Goal: Task Accomplishment & Management: Complete application form

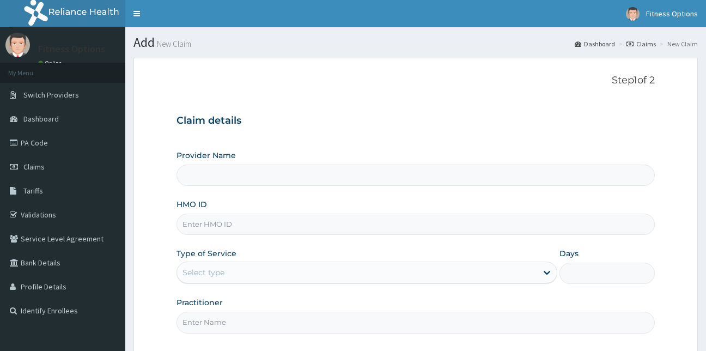
click at [226, 228] on input "HMO ID" at bounding box center [416, 224] width 479 height 21
type input "Fitness Options Ltd- Surulere"
type input "1"
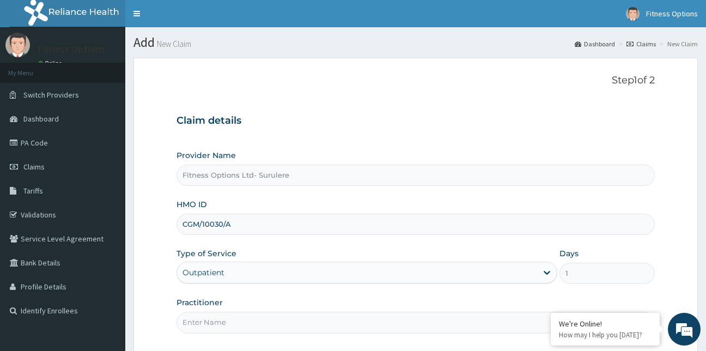
type input "CGM/10030/A"
type input "F"
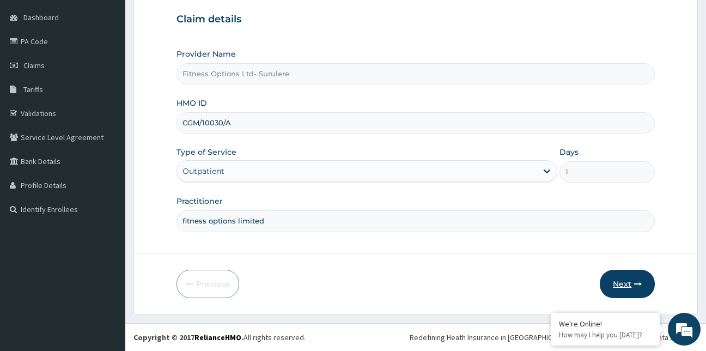
type input "fitness options limited"
click at [635, 275] on button "Next" at bounding box center [627, 284] width 55 height 28
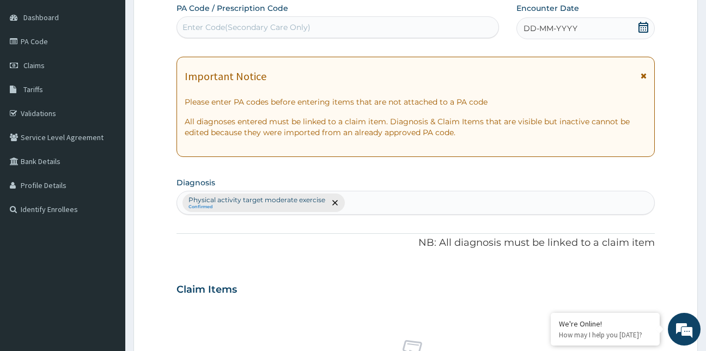
click at [226, 26] on div "Enter Code(Secondary Care Only)" at bounding box center [247, 27] width 128 height 11
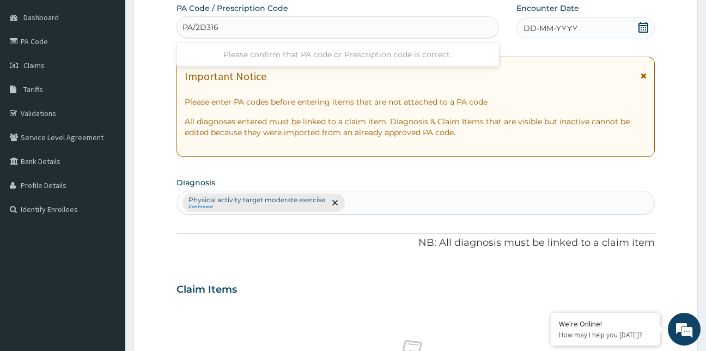
type input "PA/2D3169"
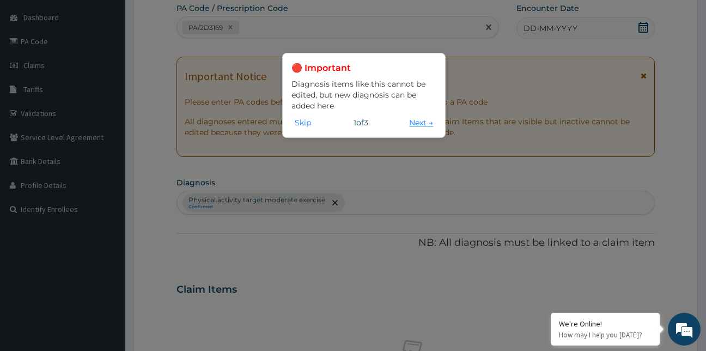
click at [410, 124] on button "Next →" at bounding box center [421, 123] width 31 height 12
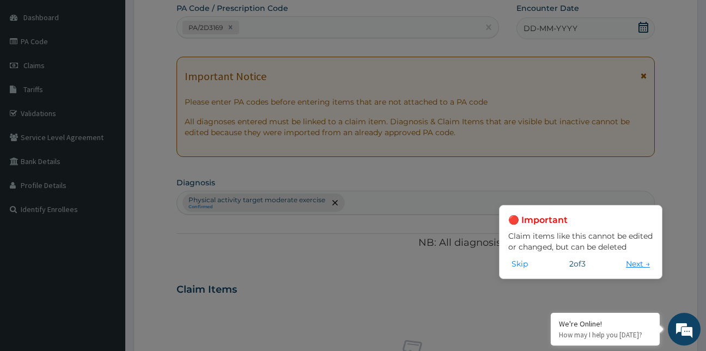
click at [631, 266] on button "Next →" at bounding box center [638, 264] width 31 height 12
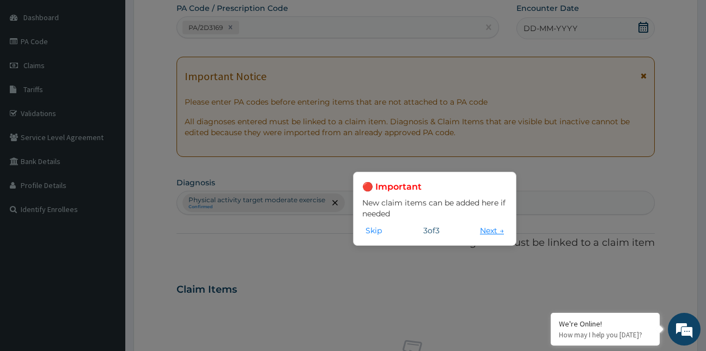
click at [487, 233] on button "Next →" at bounding box center [492, 230] width 31 height 12
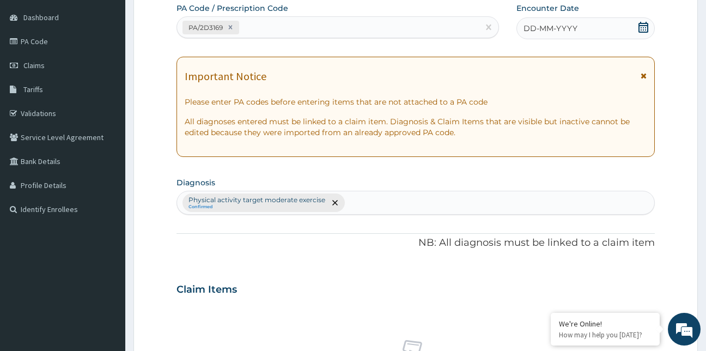
click at [642, 28] on icon at bounding box center [643, 27] width 11 height 11
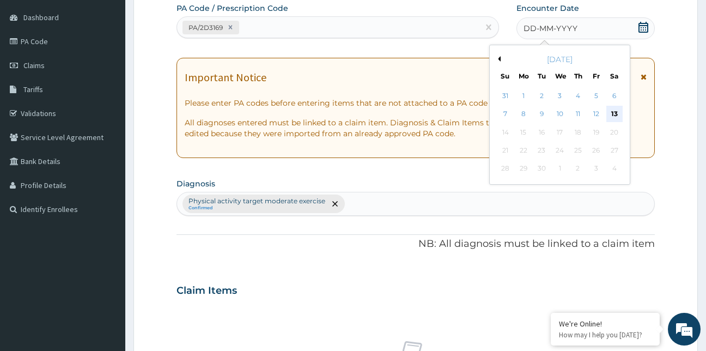
click at [619, 114] on div "13" at bounding box center [614, 114] width 16 height 16
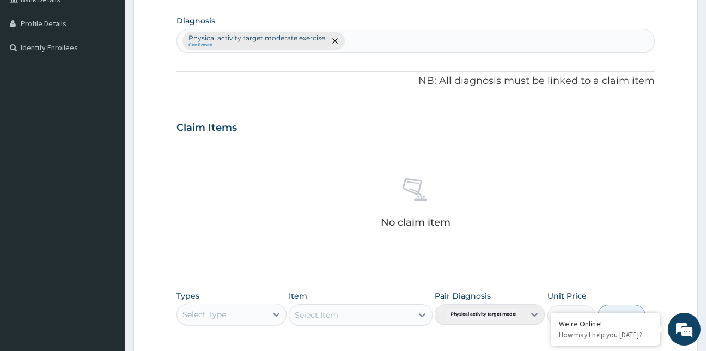
scroll to position [435, 0]
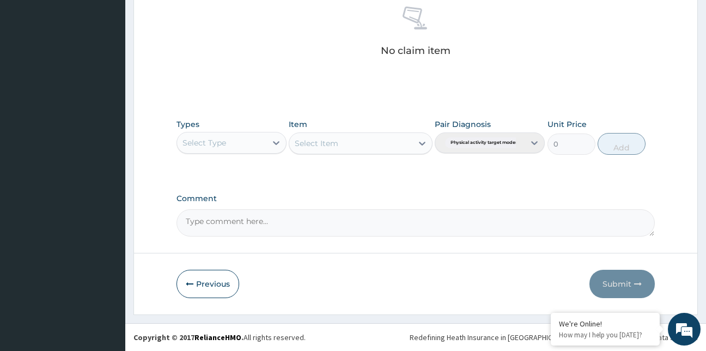
click at [213, 146] on div "Select Type" at bounding box center [205, 142] width 44 height 11
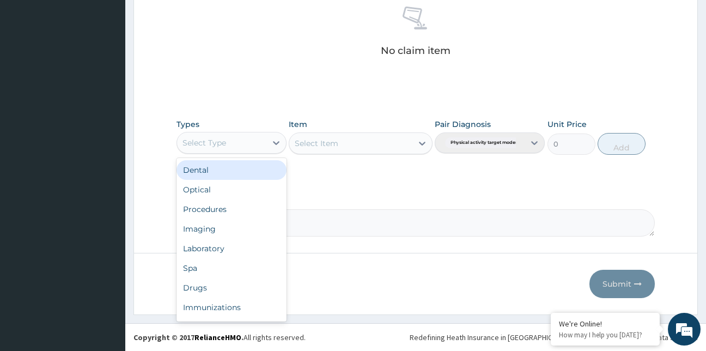
type input "g"
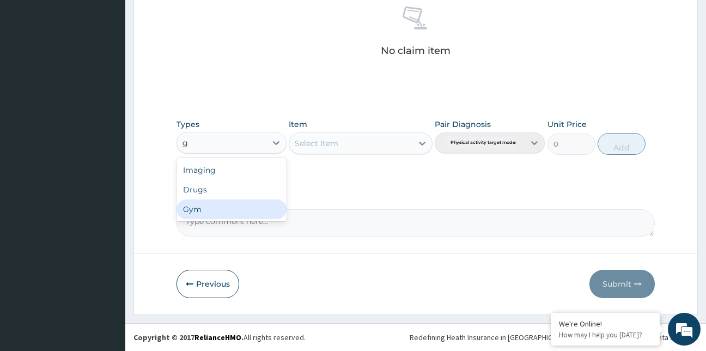
click at [215, 211] on div "Gym" at bounding box center [232, 209] width 110 height 20
click at [334, 143] on div "Select Item" at bounding box center [361, 143] width 144 height 22
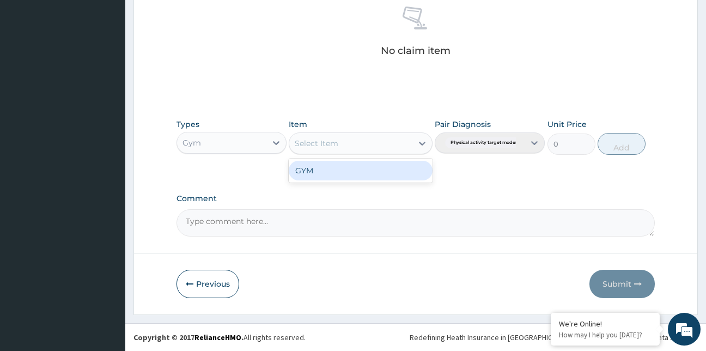
click at [334, 143] on div "Select Item" at bounding box center [317, 143] width 44 height 11
click at [349, 173] on div "GYM" at bounding box center [361, 171] width 144 height 20
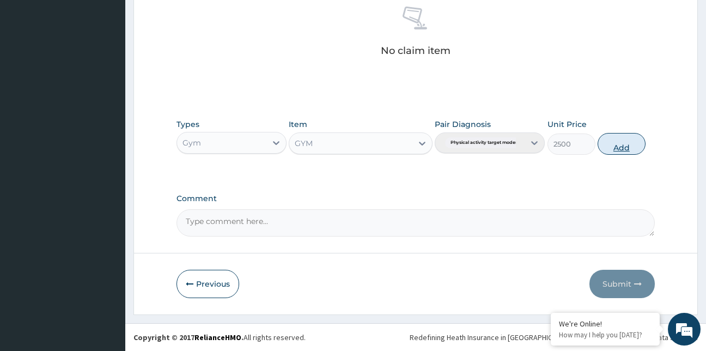
click at [621, 144] on button "Add" at bounding box center [622, 144] width 48 height 22
type input "0"
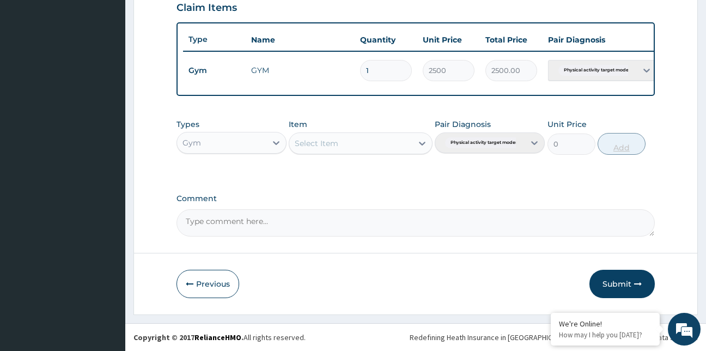
scroll to position [391, 0]
click at [617, 285] on button "Submit" at bounding box center [621, 284] width 65 height 28
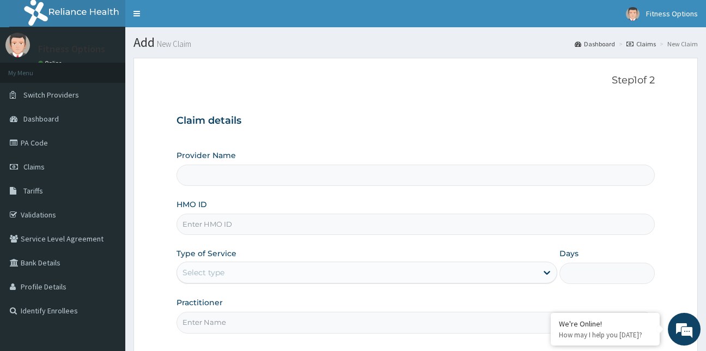
drag, startPoint x: 0, startPoint y: 0, endPoint x: 225, endPoint y: 226, distance: 318.6
click at [225, 226] on input "HMO ID" at bounding box center [416, 224] width 479 height 21
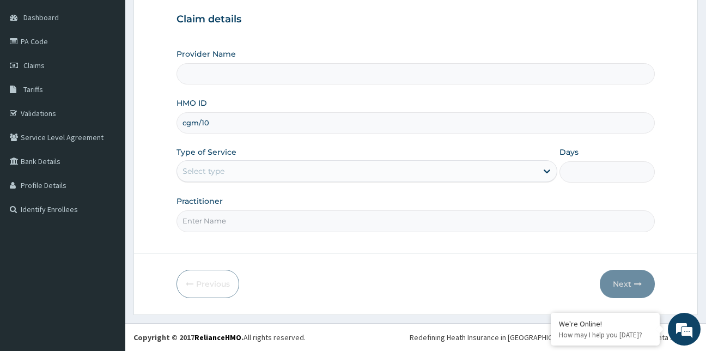
type input "cgm/100"
type input "Fitness Options Ltd- Surulere"
type input "1"
type input "cgm/10030/c"
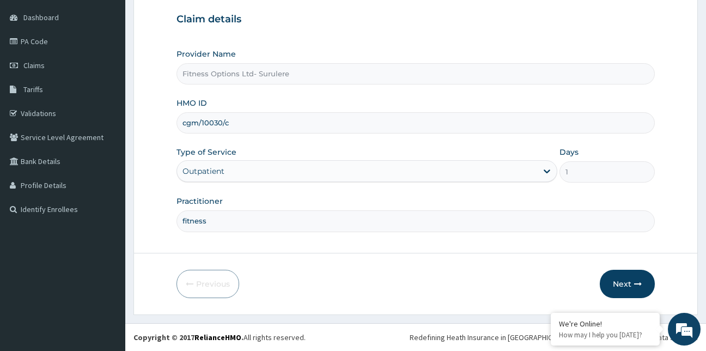
scroll to position [0, 0]
type input "fitness options limited"
click at [613, 285] on button "Next" at bounding box center [627, 284] width 55 height 28
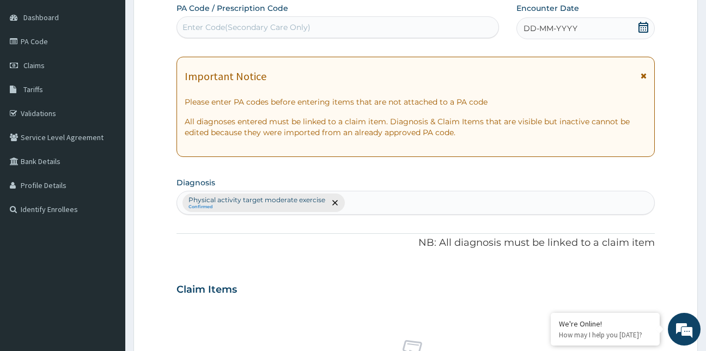
click at [301, 29] on div "Enter Code(Secondary Care Only)" at bounding box center [247, 27] width 128 height 11
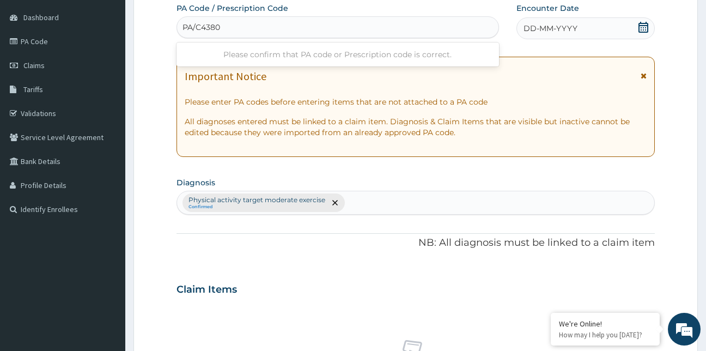
type input "PA/C4380A"
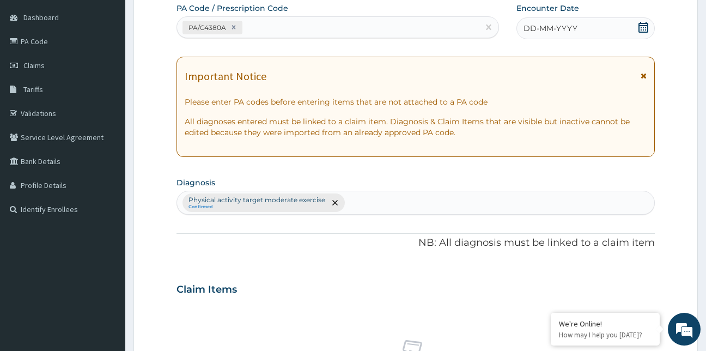
click at [642, 27] on icon at bounding box center [643, 27] width 11 height 11
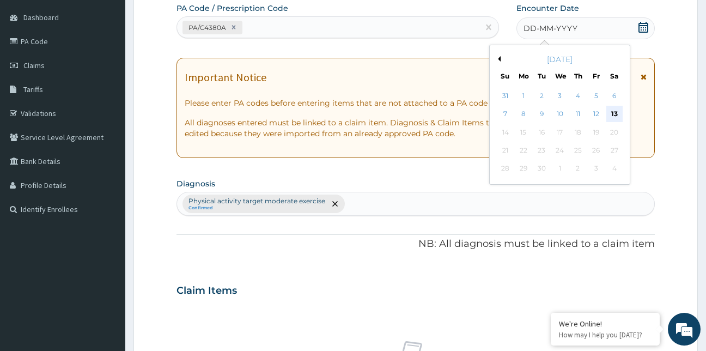
click at [616, 113] on div "13" at bounding box center [614, 114] width 16 height 16
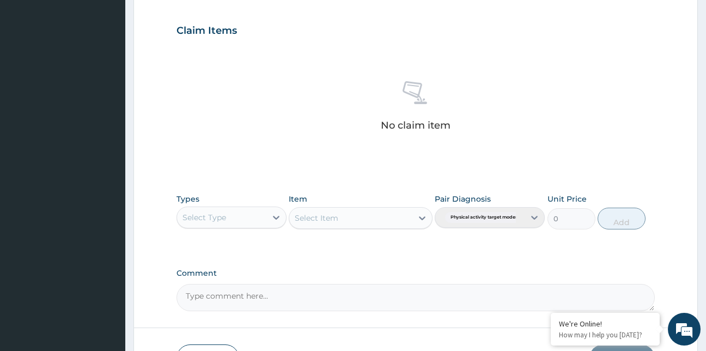
scroll to position [418, 0]
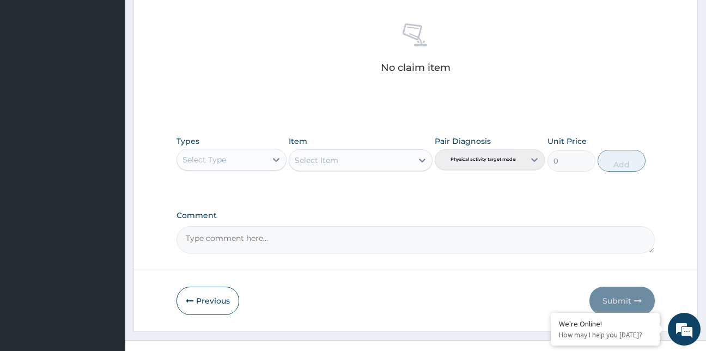
click at [228, 160] on div "Select Type" at bounding box center [221, 159] width 89 height 17
type input "g"
click at [218, 226] on div "Gym" at bounding box center [232, 226] width 110 height 20
click at [358, 158] on div "Select Item" at bounding box center [361, 160] width 144 height 22
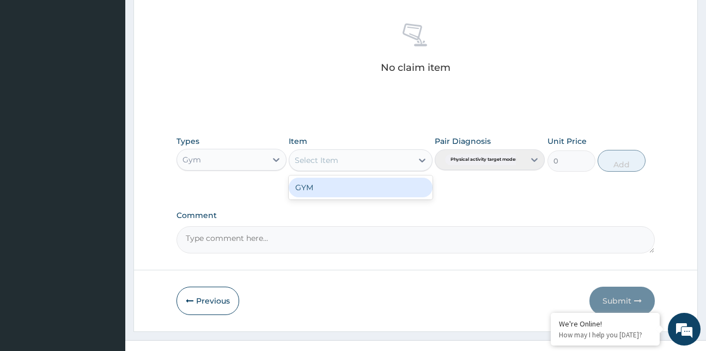
click at [358, 158] on div "Select Item" at bounding box center [350, 159] width 123 height 17
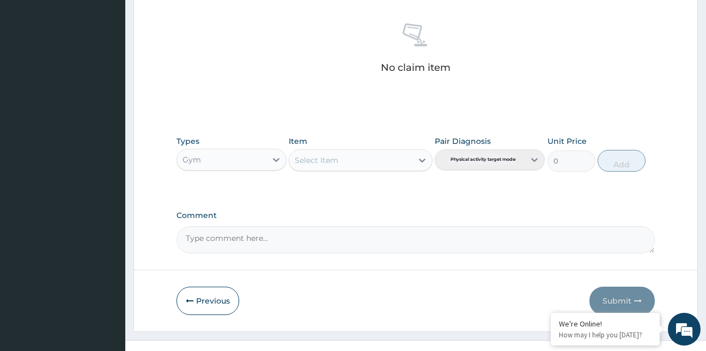
click at [358, 158] on div "Select Item" at bounding box center [350, 159] width 123 height 17
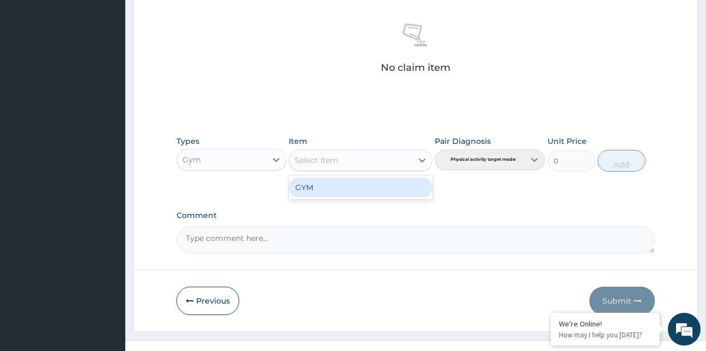
click at [358, 158] on div "Select Item" at bounding box center [350, 159] width 123 height 17
click at [365, 187] on div "GYM" at bounding box center [361, 188] width 144 height 20
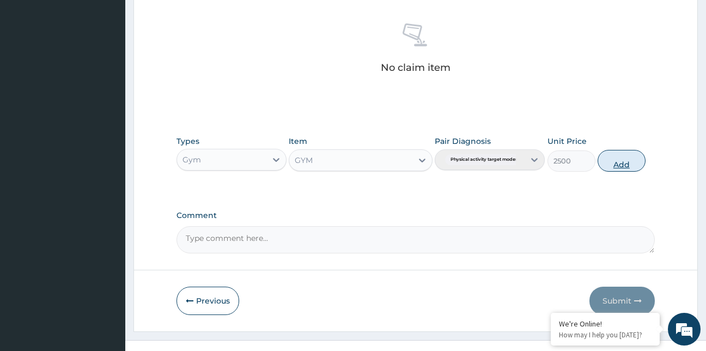
click at [629, 165] on button "Add" at bounding box center [622, 161] width 48 height 22
type input "0"
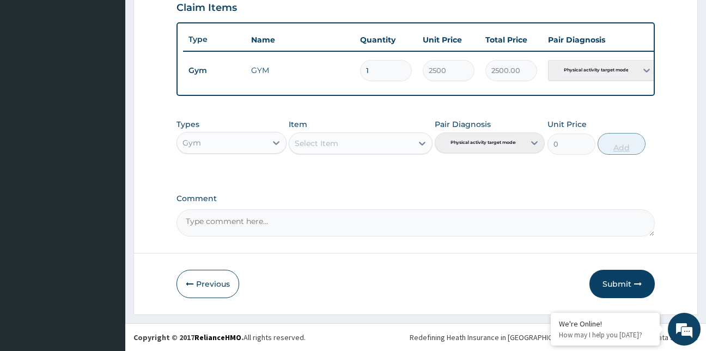
scroll to position [391, 0]
click at [612, 284] on button "Submit" at bounding box center [621, 284] width 65 height 28
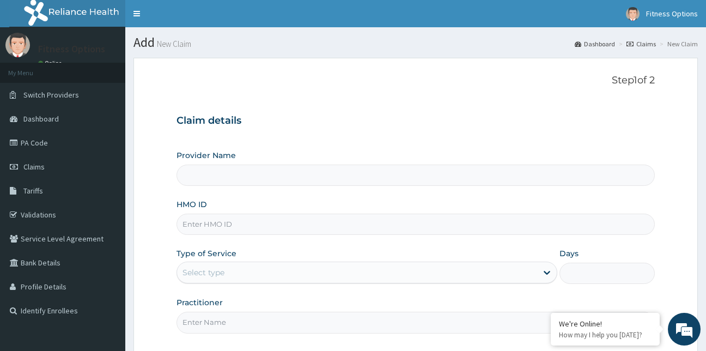
scroll to position [101, 0]
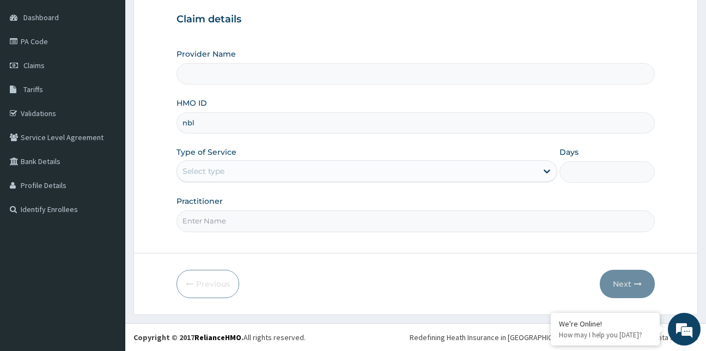
type input "nbl/"
type input "Fitness Options Ltd- Surulere"
type input "1"
type input "nbl/100489/a"
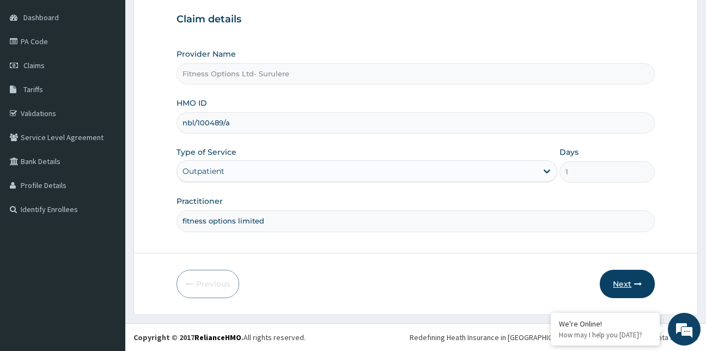
type input "fitness options limited"
click at [615, 296] on button "Next" at bounding box center [627, 284] width 55 height 28
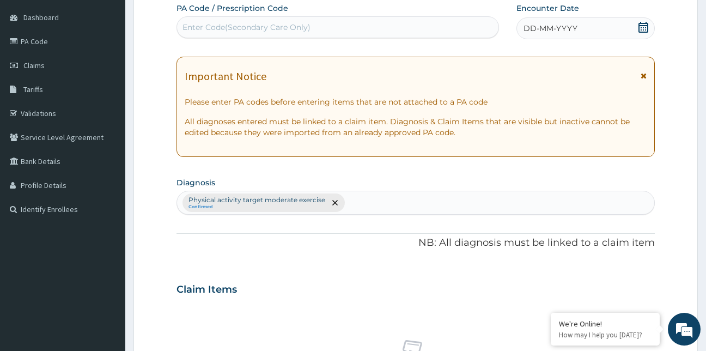
click at [241, 25] on div "Enter Code(Secondary Care Only)" at bounding box center [247, 27] width 128 height 11
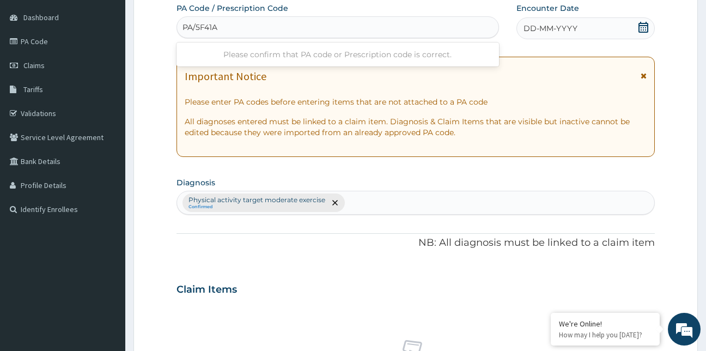
type input "PA/5F41A5"
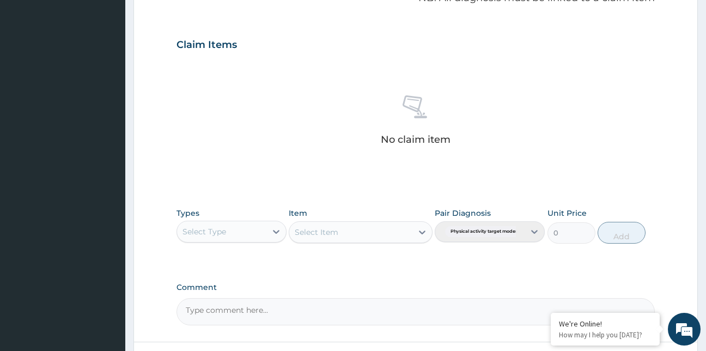
scroll to position [445, 0]
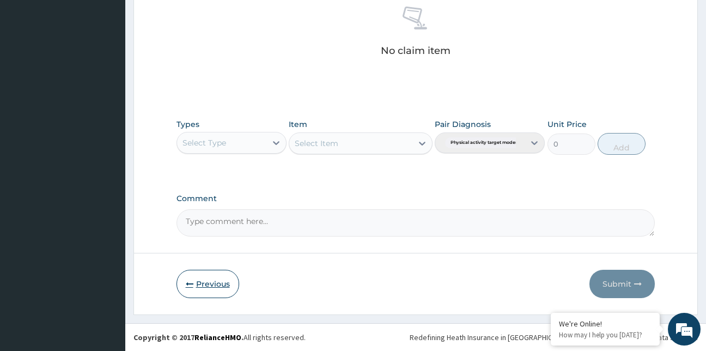
click at [202, 284] on button "Previous" at bounding box center [208, 284] width 63 height 28
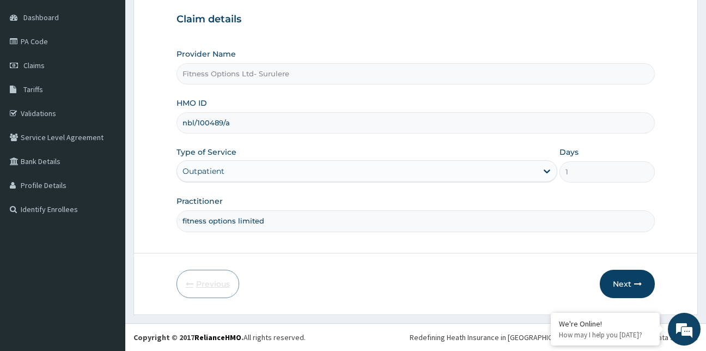
scroll to position [101, 0]
click at [209, 123] on input "nbl/100489/a" at bounding box center [416, 122] width 479 height 21
type input "nbl/10489/a"
click at [624, 291] on button "Next" at bounding box center [627, 284] width 55 height 28
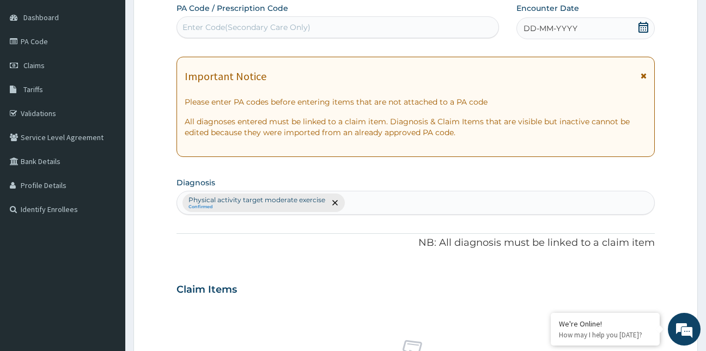
click at [310, 29] on div "Enter Code(Secondary Care Only)" at bounding box center [338, 27] width 322 height 17
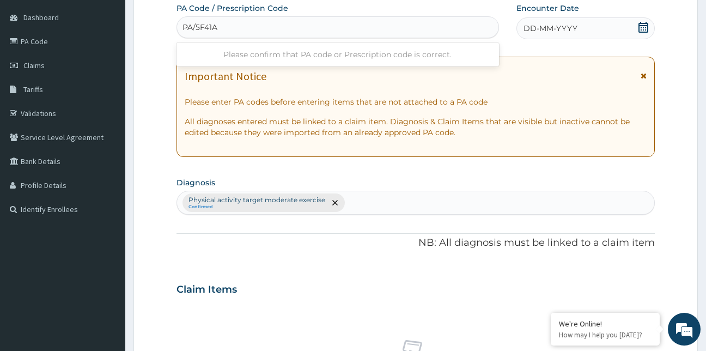
type input "PA/5F41A5"
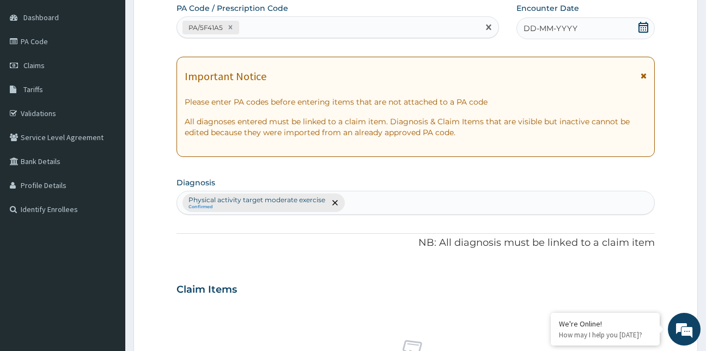
click at [644, 29] on icon at bounding box center [643, 27] width 11 height 11
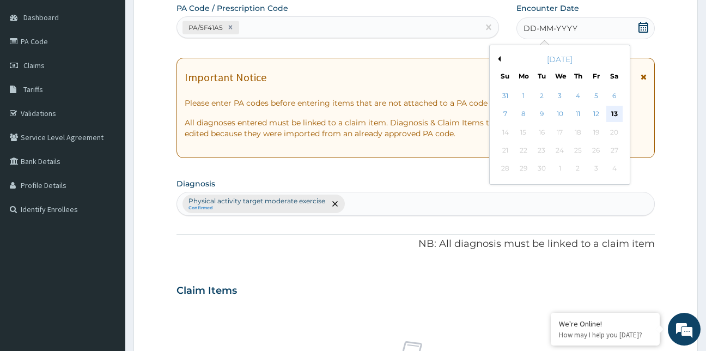
click at [613, 112] on div "13" at bounding box center [614, 114] width 16 height 16
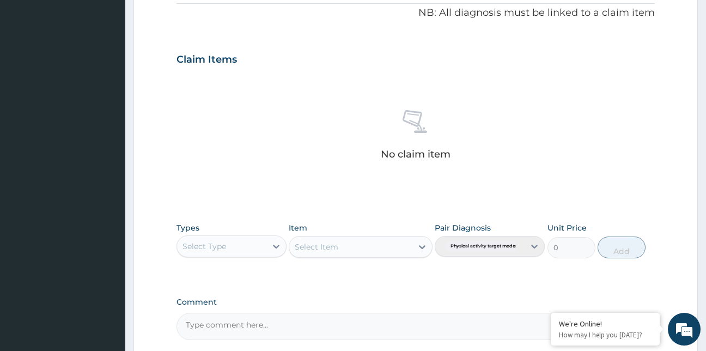
scroll to position [435, 0]
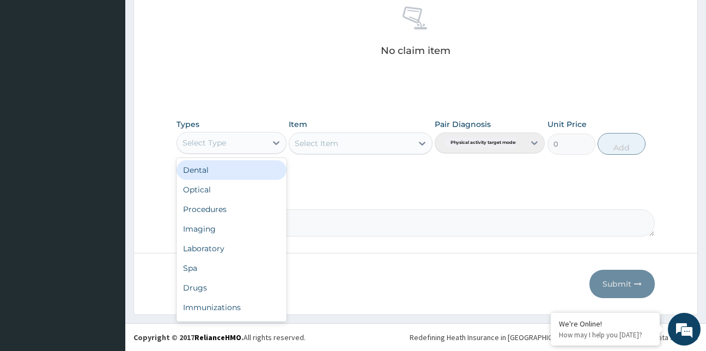
click at [246, 139] on div "Select Type" at bounding box center [221, 142] width 89 height 17
type input "g"
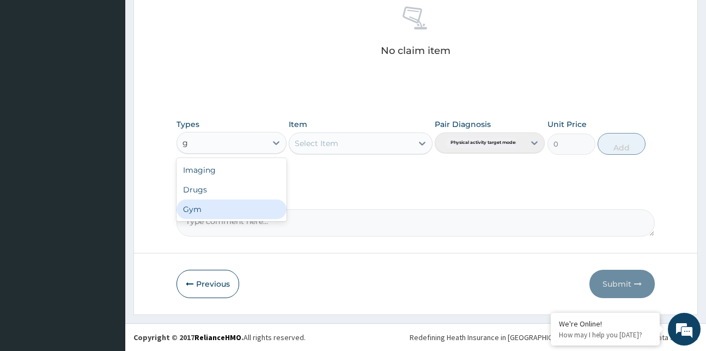
click at [220, 208] on div "Gym" at bounding box center [232, 209] width 110 height 20
click at [329, 145] on div "Select Item" at bounding box center [361, 143] width 144 height 22
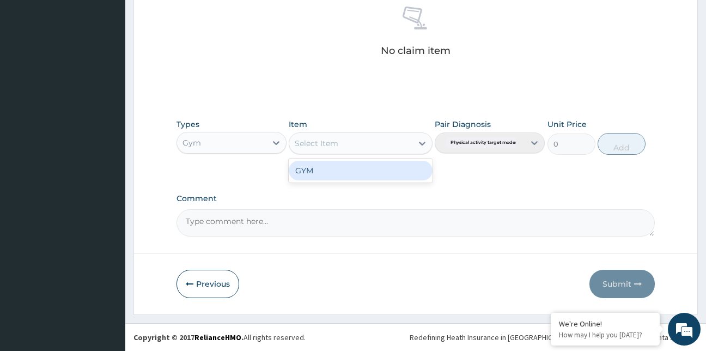
click at [329, 145] on div "Select Item" at bounding box center [317, 143] width 44 height 11
click at [344, 172] on div "GYM" at bounding box center [361, 171] width 144 height 20
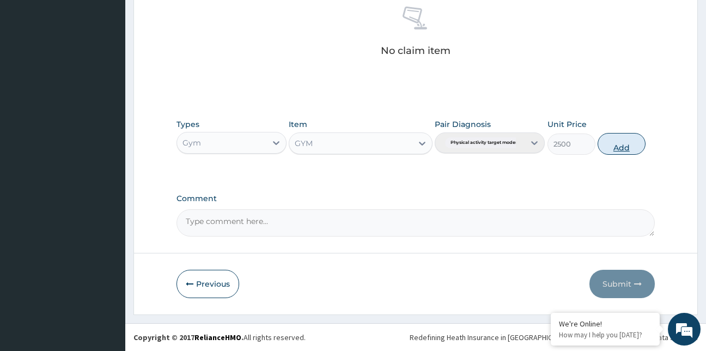
click at [625, 147] on button "Add" at bounding box center [622, 144] width 48 height 22
type input "0"
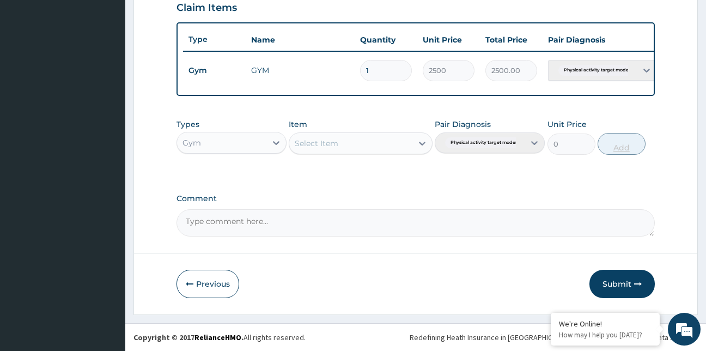
scroll to position [391, 0]
click at [623, 278] on button "Submit" at bounding box center [621, 284] width 65 height 28
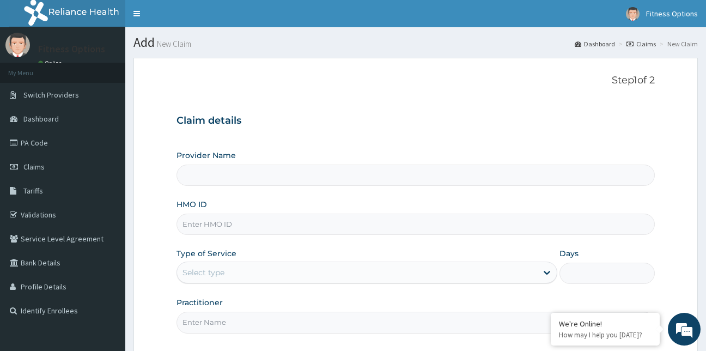
click at [220, 312] on input "Practitioner" at bounding box center [416, 322] width 479 height 21
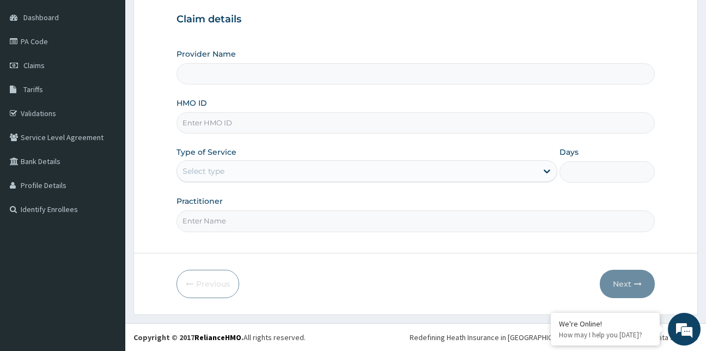
click at [210, 123] on input "HMO ID" at bounding box center [416, 122] width 479 height 21
type input "yxd"
type input "Fitness Options Ltd- Surulere"
type input "1"
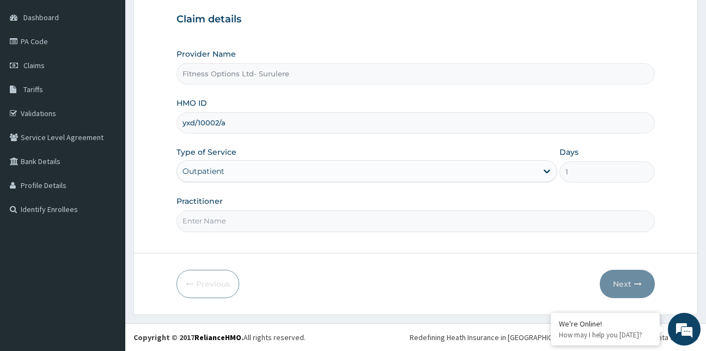
type input "yxd/10002/a"
click at [221, 230] on input "Practitioner" at bounding box center [416, 220] width 479 height 21
type input "fitness options limited"
click at [624, 285] on button "Next" at bounding box center [627, 284] width 55 height 28
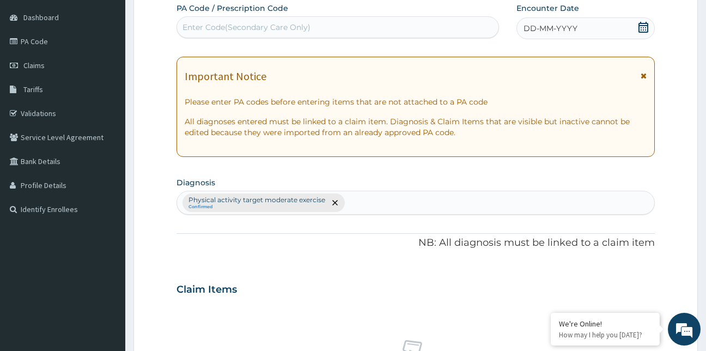
click at [364, 32] on div "Enter Code(Secondary Care Only)" at bounding box center [338, 27] width 322 height 17
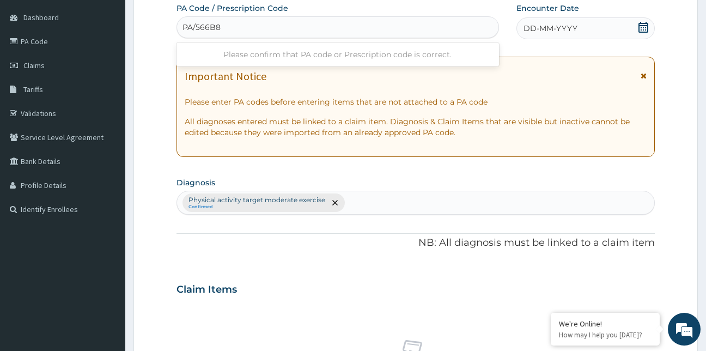
type input "PA/566B85"
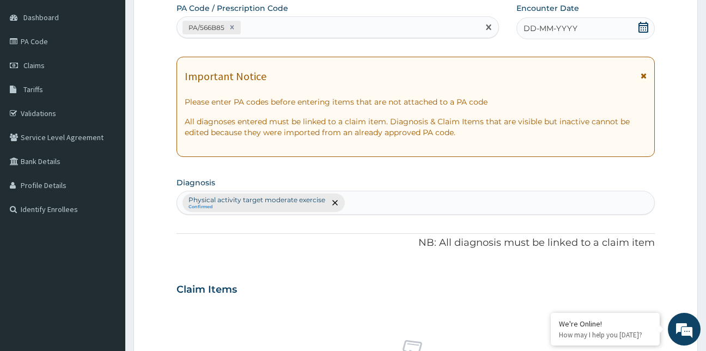
click at [647, 25] on icon at bounding box center [643, 27] width 11 height 11
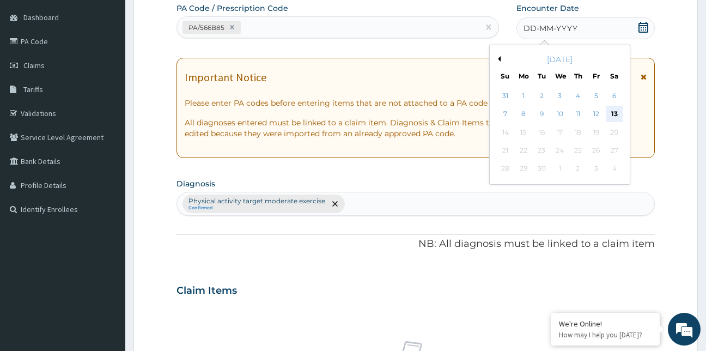
click at [612, 114] on div "13" at bounding box center [614, 114] width 16 height 16
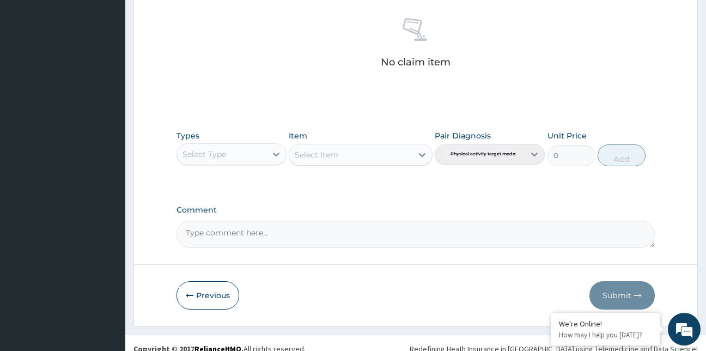
scroll to position [435, 0]
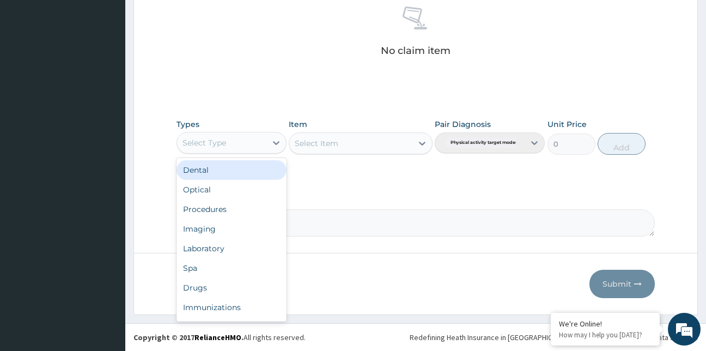
click at [252, 138] on div "Select Type" at bounding box center [221, 142] width 89 height 17
type input "g"
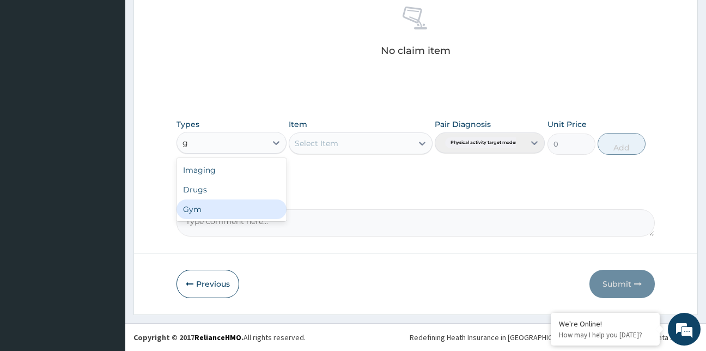
click at [232, 207] on div "Gym" at bounding box center [232, 209] width 110 height 20
click at [337, 143] on div "Select Item" at bounding box center [361, 143] width 144 height 22
click at [337, 143] on div "Select Item" at bounding box center [317, 143] width 44 height 11
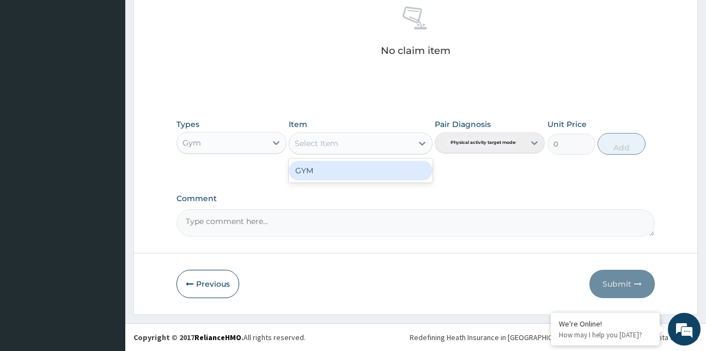
click at [349, 168] on div "GYM" at bounding box center [361, 171] width 144 height 20
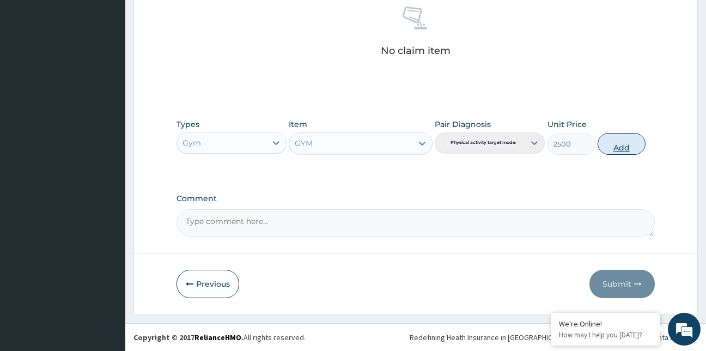
click at [617, 148] on button "Add" at bounding box center [622, 144] width 48 height 22
type input "0"
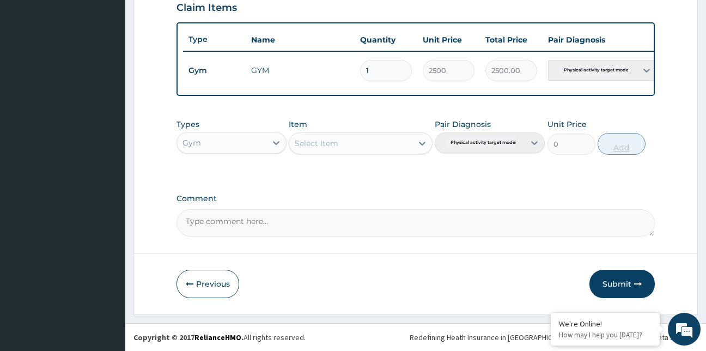
scroll to position [391, 0]
click at [617, 282] on button "Submit" at bounding box center [621, 284] width 65 height 28
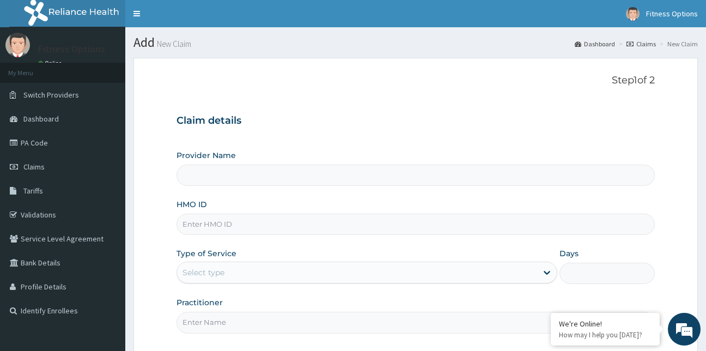
drag, startPoint x: 0, startPoint y: 0, endPoint x: 260, endPoint y: 223, distance: 342.7
click at [260, 223] on input "HMO ID" at bounding box center [416, 224] width 479 height 21
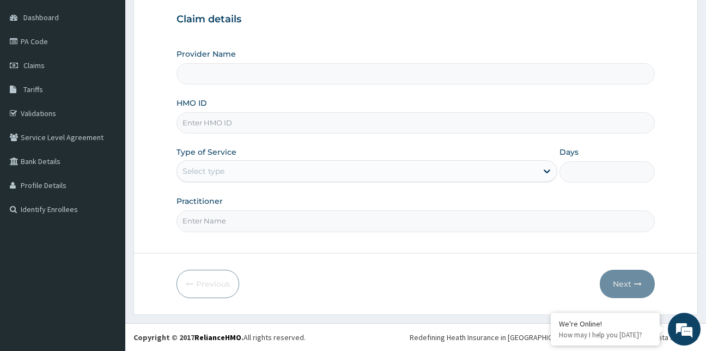
type input "y"
type input "Fitness Options Ltd- Surulere"
type input "yx"
type input "1"
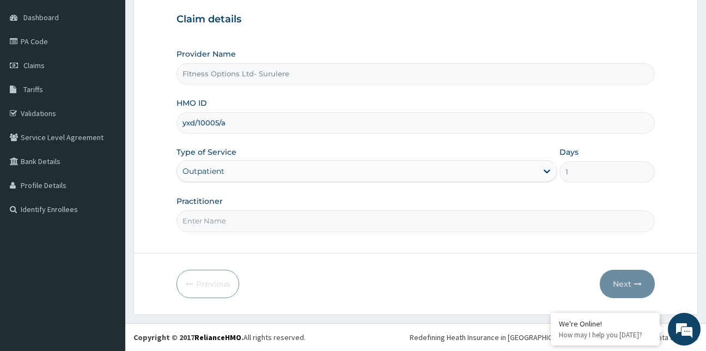
type input "yxd/10005/a"
click at [225, 221] on input "Practitioner" at bounding box center [416, 220] width 479 height 21
type input "fitness options limited"
click at [623, 287] on button "Next" at bounding box center [627, 284] width 55 height 28
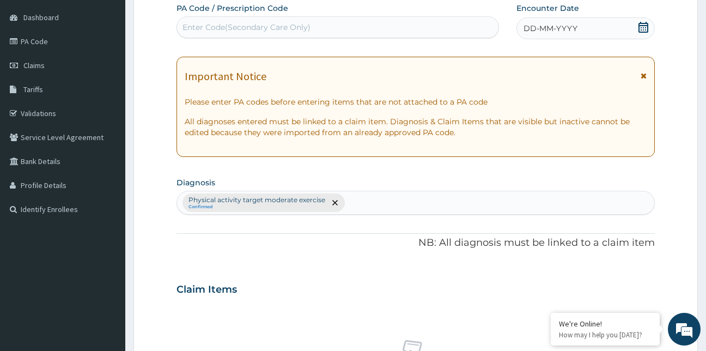
click at [290, 23] on div "Enter Code(Secondary Care Only)" at bounding box center [247, 27] width 128 height 11
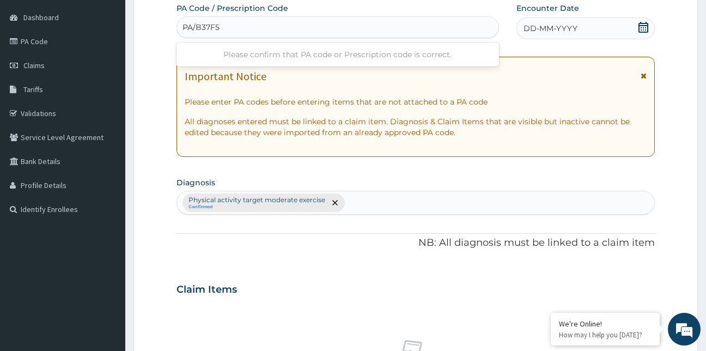
type input "PA/B37F56"
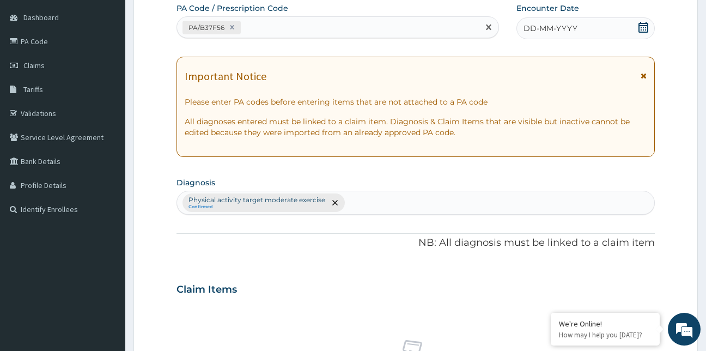
click at [639, 28] on icon at bounding box center [644, 27] width 10 height 11
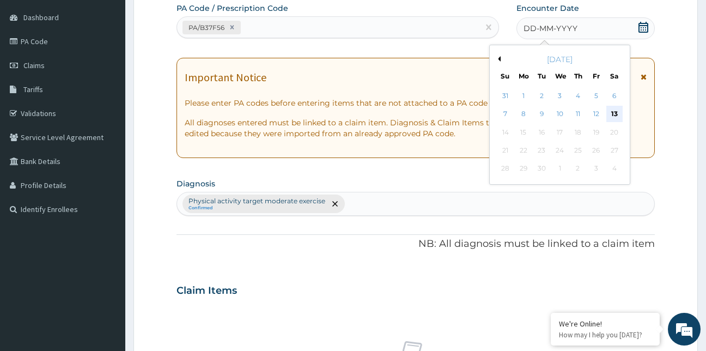
click at [613, 110] on div "13" at bounding box center [614, 114] width 16 height 16
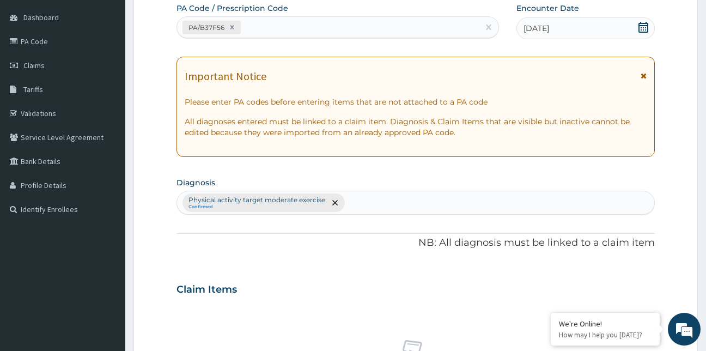
scroll to position [435, 0]
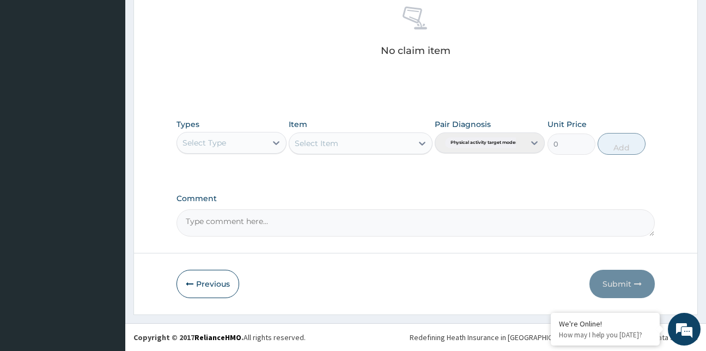
click at [263, 140] on div "Select Type" at bounding box center [221, 142] width 89 height 17
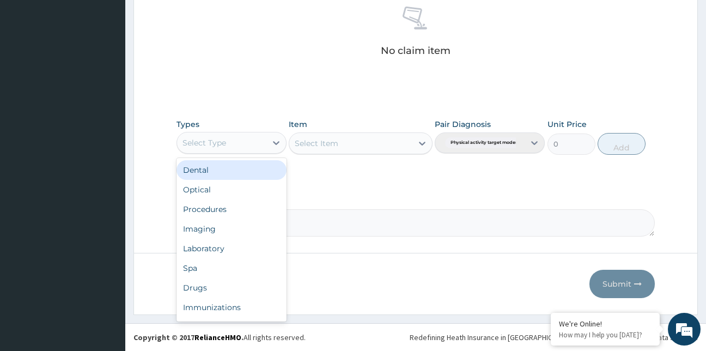
type input "g"
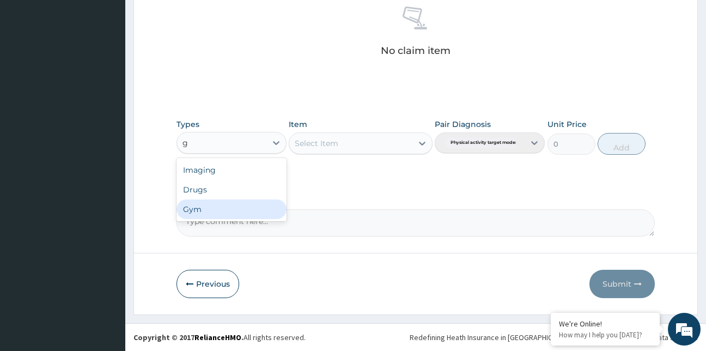
click at [222, 206] on div "Gym" at bounding box center [232, 209] width 110 height 20
click at [342, 147] on div "Select Item" at bounding box center [361, 143] width 144 height 22
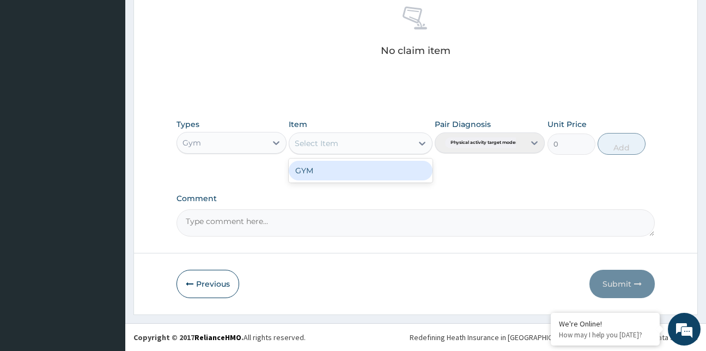
click at [342, 147] on div "Select Item" at bounding box center [350, 143] width 123 height 17
click at [348, 171] on div "GYM" at bounding box center [361, 171] width 144 height 20
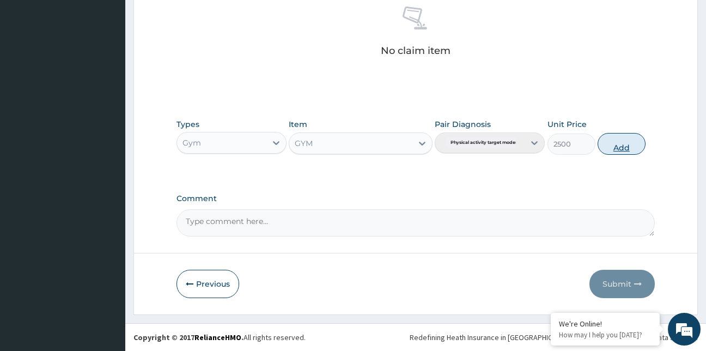
click at [637, 153] on button "Add" at bounding box center [622, 144] width 48 height 22
type input "0"
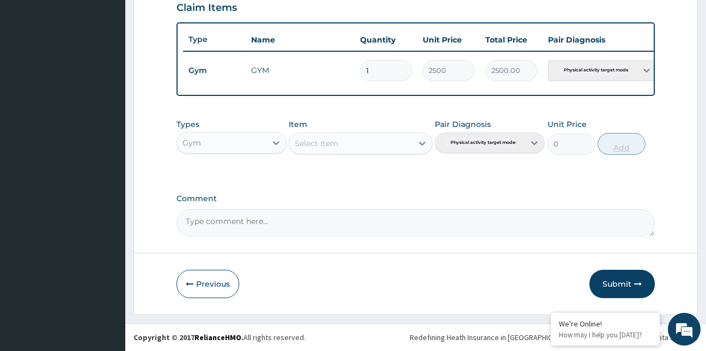
scroll to position [391, 0]
click at [616, 289] on button "Submit" at bounding box center [621, 284] width 65 height 28
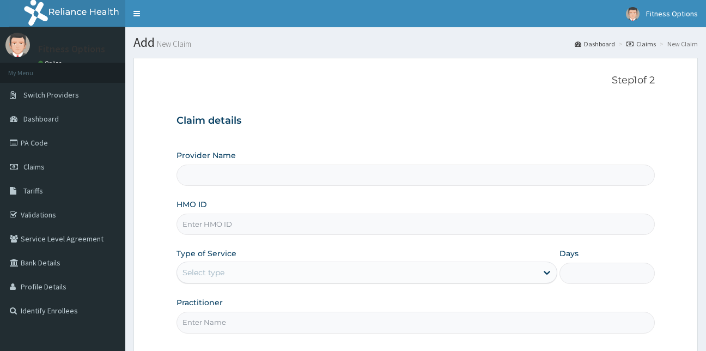
click at [224, 230] on input "HMO ID" at bounding box center [416, 224] width 479 height 21
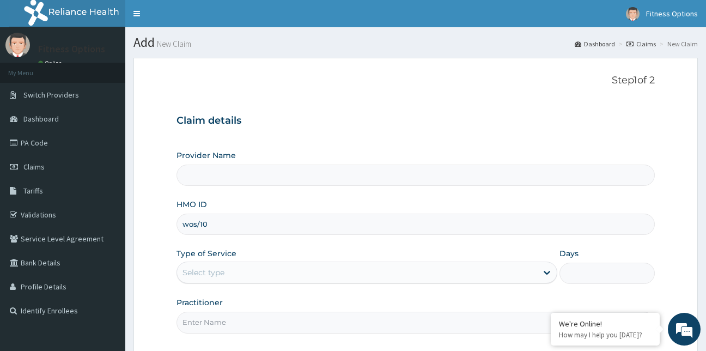
type input "wos/100"
type input "Fitness Options Ltd- Surulere"
type input "1"
type input "wos/10018/a"
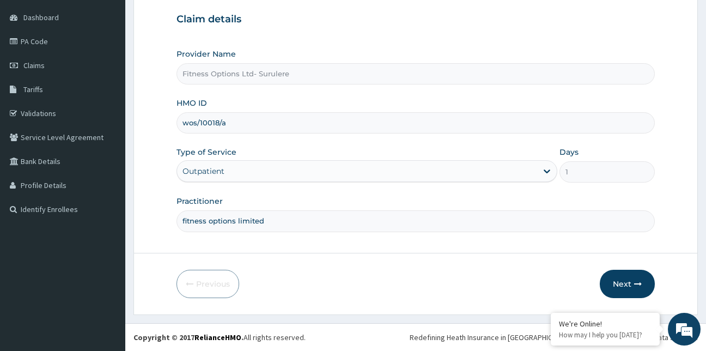
type input "fitness options limited"
click at [623, 292] on button "Next" at bounding box center [627, 284] width 55 height 28
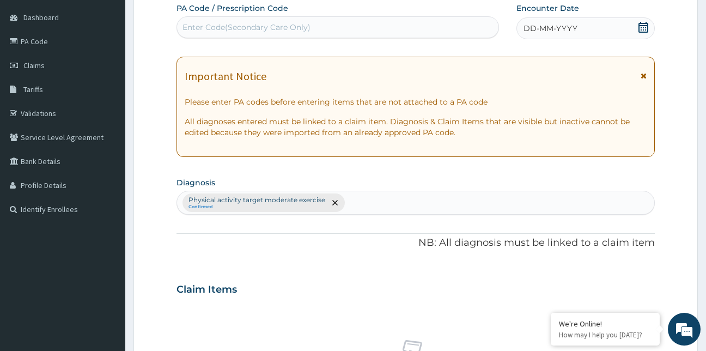
scroll to position [426, 0]
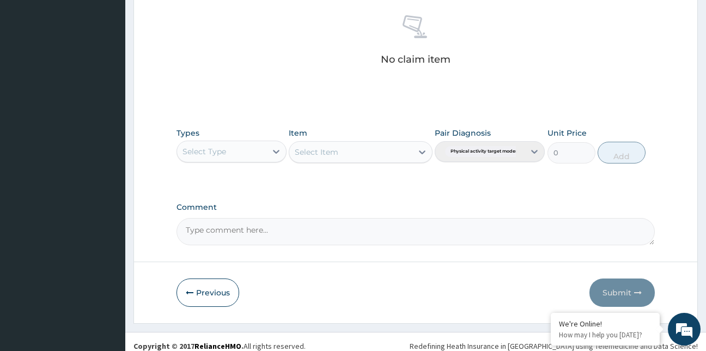
click at [240, 153] on div "Select Type" at bounding box center [221, 151] width 89 height 17
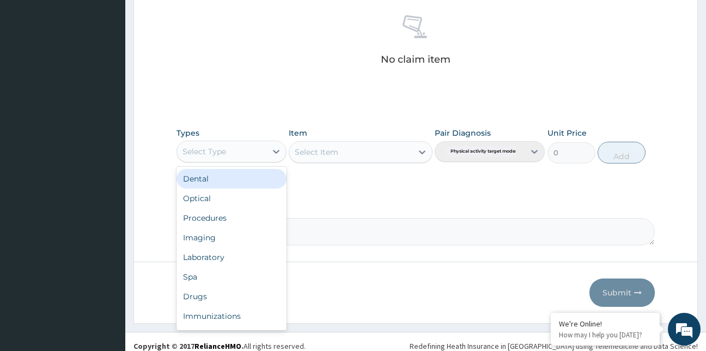
type input "g"
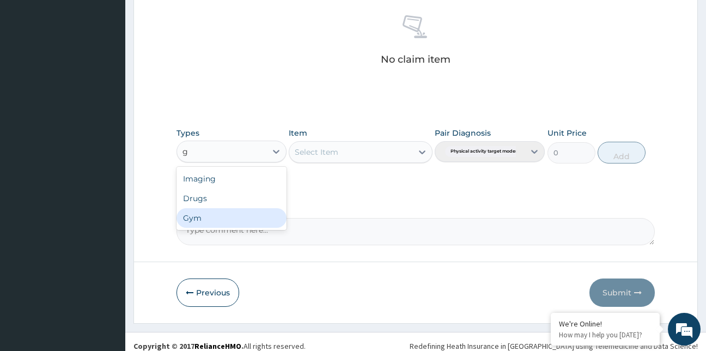
click at [198, 218] on div "Gym" at bounding box center [232, 218] width 110 height 20
click at [318, 156] on div "Select Item" at bounding box center [361, 152] width 144 height 22
click at [360, 145] on div "Select Item" at bounding box center [350, 151] width 123 height 17
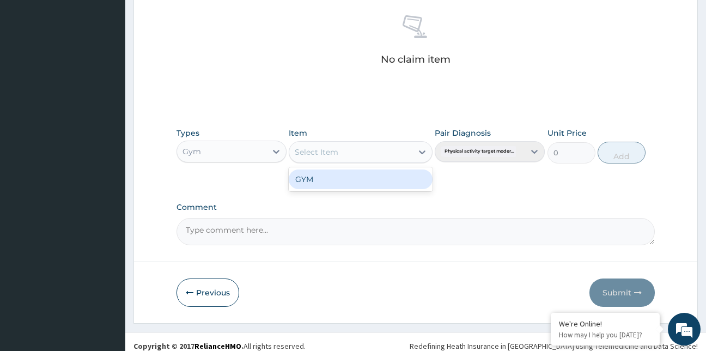
click at [360, 187] on div "GYM" at bounding box center [361, 179] width 144 height 20
type input "2500"
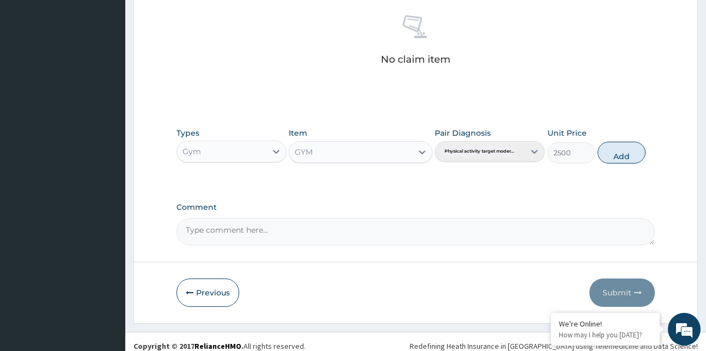
scroll to position [119, 0]
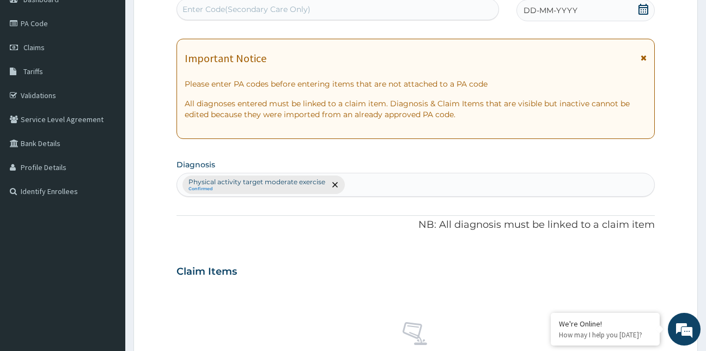
click at [319, 5] on div "Enter Code(Secondary Care Only)" at bounding box center [338, 9] width 322 height 17
type input "PA/F651FE"
click at [643, 7] on icon at bounding box center [644, 9] width 10 height 11
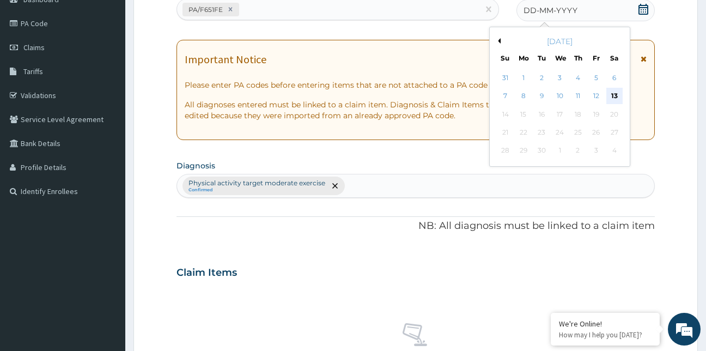
click at [619, 93] on div "13" at bounding box center [614, 96] width 16 height 16
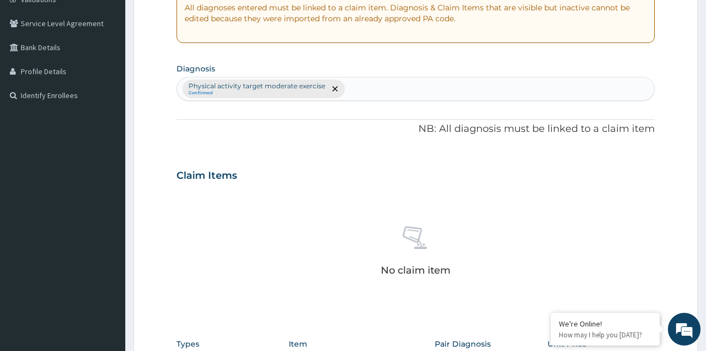
scroll to position [410, 0]
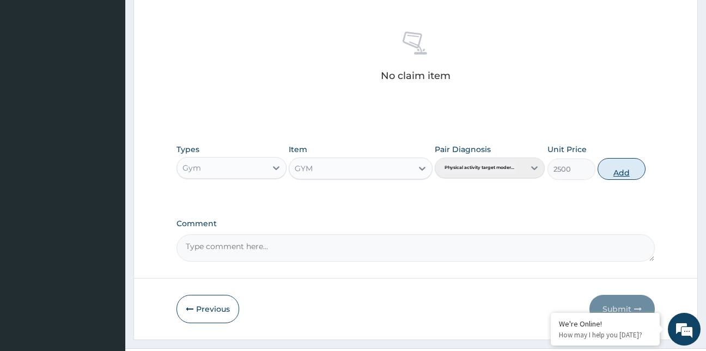
click at [615, 169] on button "Add" at bounding box center [622, 169] width 48 height 22
type input "0"
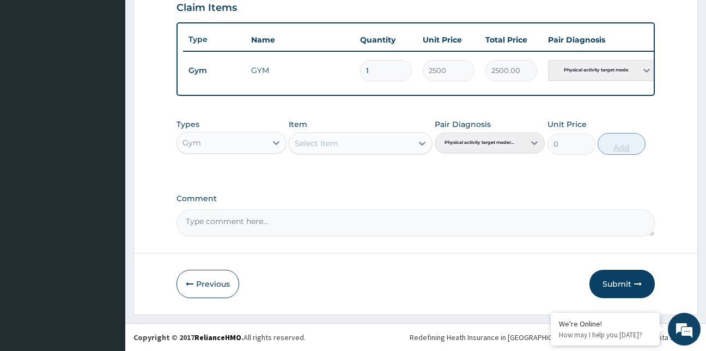
scroll to position [391, 0]
click at [614, 277] on button "Submit" at bounding box center [621, 284] width 65 height 28
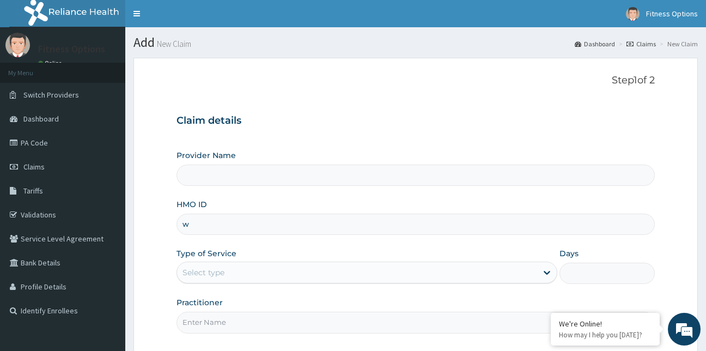
scroll to position [101, 0]
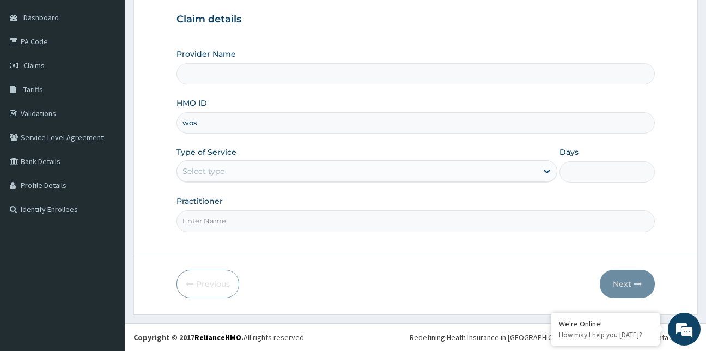
type input "wos/"
type input "Fitness Options Ltd- Surulere"
type input "1"
type input "wos/10008/a"
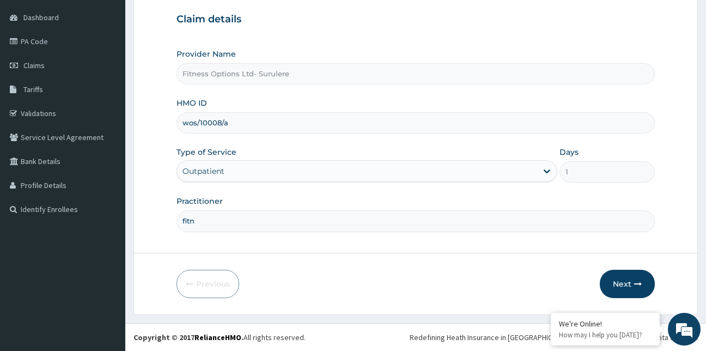
scroll to position [0, 0]
type input "fitness options limited"
click at [616, 279] on button "Next" at bounding box center [627, 284] width 55 height 28
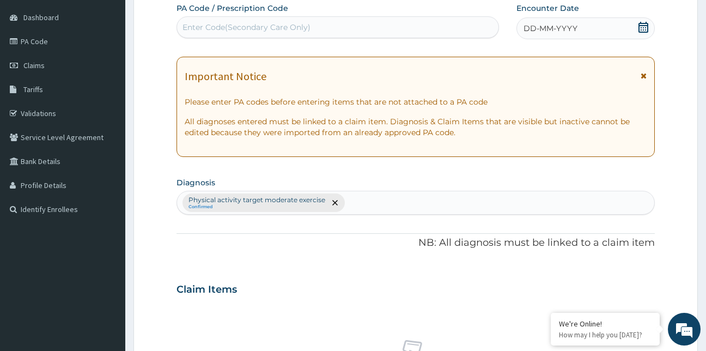
click at [252, 24] on div "Enter Code(Secondary Care Only)" at bounding box center [247, 27] width 128 height 11
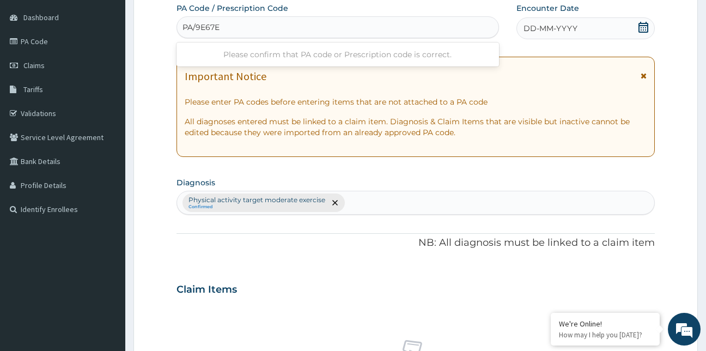
type input "PA/9E67E1"
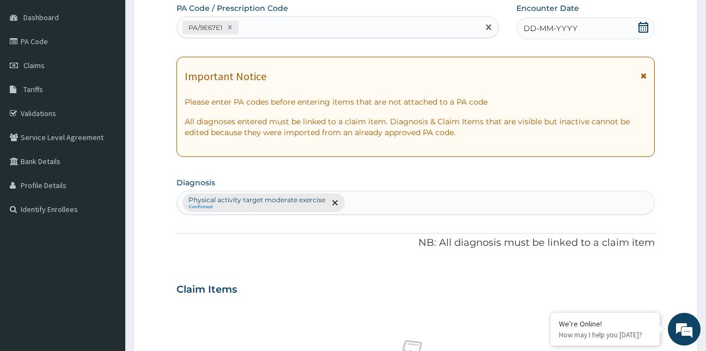
click at [644, 28] on icon at bounding box center [643, 27] width 11 height 11
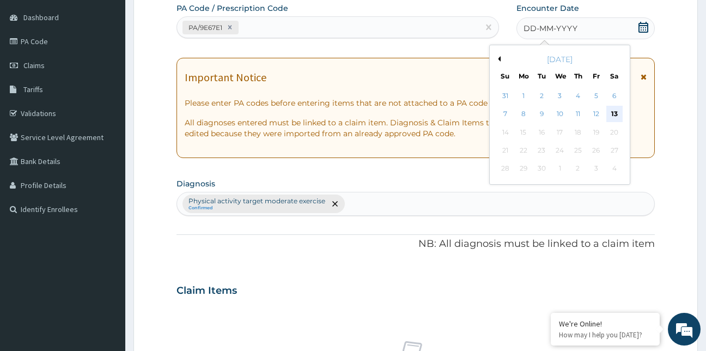
click at [612, 118] on div "13" at bounding box center [614, 114] width 16 height 16
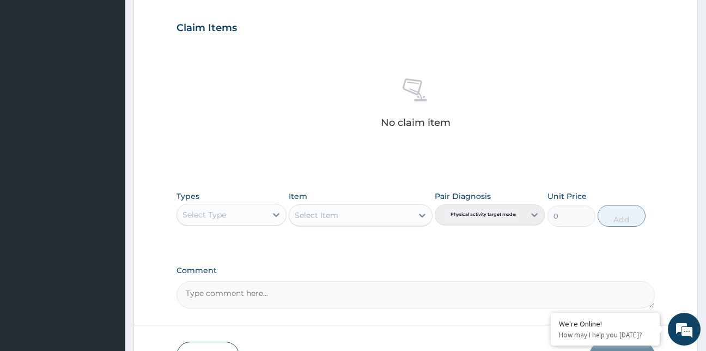
scroll to position [435, 0]
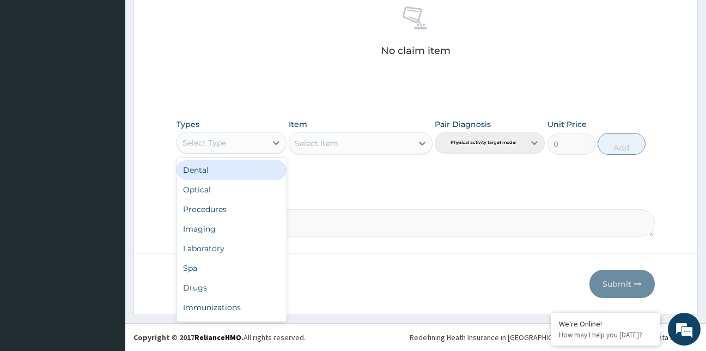
click at [241, 141] on div "Select Type" at bounding box center [221, 142] width 89 height 17
type input "g"
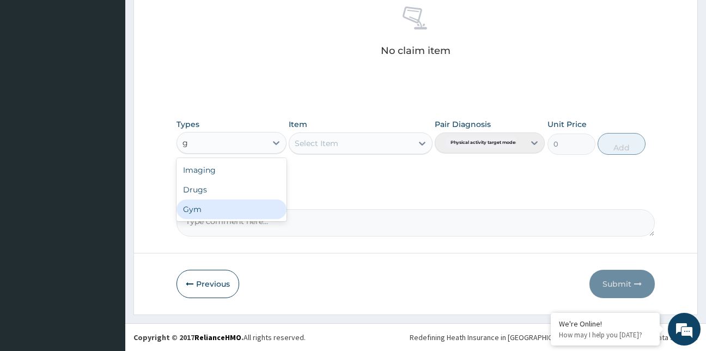
click at [227, 217] on div "Gym" at bounding box center [232, 209] width 110 height 20
click at [342, 144] on div "Select Item" at bounding box center [361, 143] width 144 height 22
click at [342, 144] on div "Select Item" at bounding box center [350, 143] width 123 height 17
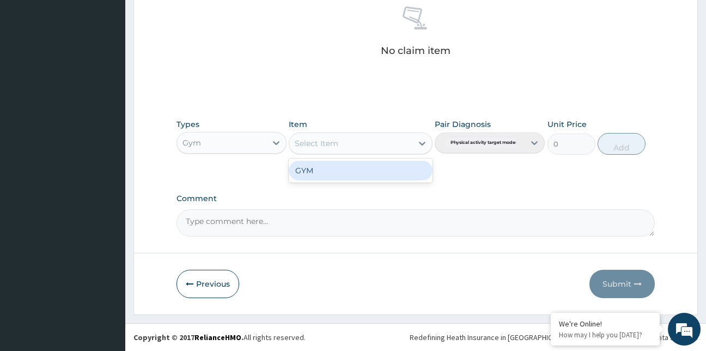
click at [348, 167] on div "GYM" at bounding box center [361, 171] width 144 height 20
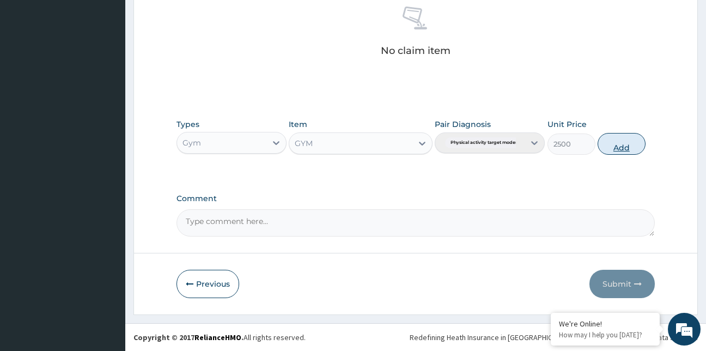
click at [621, 144] on button "Add" at bounding box center [622, 144] width 48 height 22
type input "0"
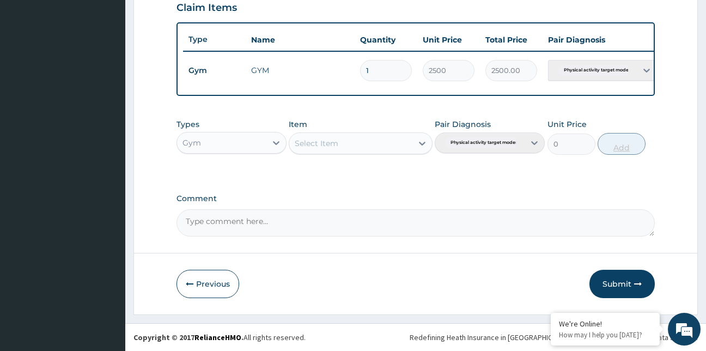
scroll to position [391, 0]
click at [619, 285] on button "Submit" at bounding box center [621, 284] width 65 height 28
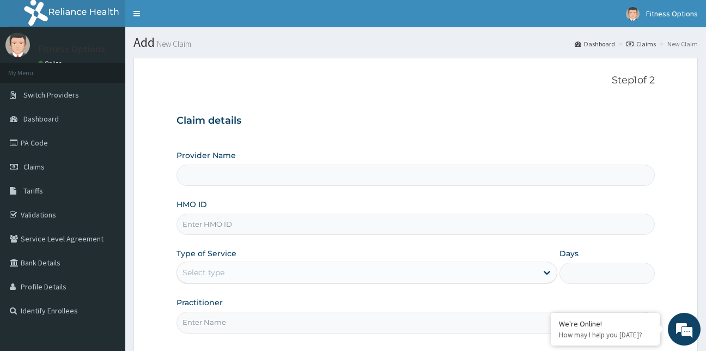
click at [232, 223] on input "HMO ID" at bounding box center [416, 224] width 479 height 21
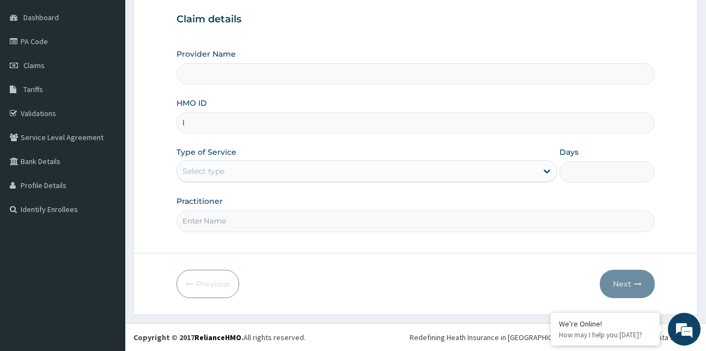
type input "lt"
type input "Fitness Options Ltd- Surulere"
type input "1"
type input "lti/10356/a"
click at [206, 221] on input "Practitioner" at bounding box center [416, 220] width 479 height 21
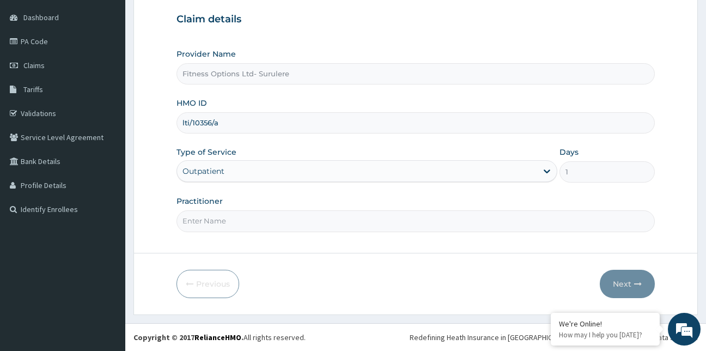
scroll to position [0, 0]
type input "fitness options limited"
click at [613, 282] on button "Next" at bounding box center [627, 284] width 55 height 28
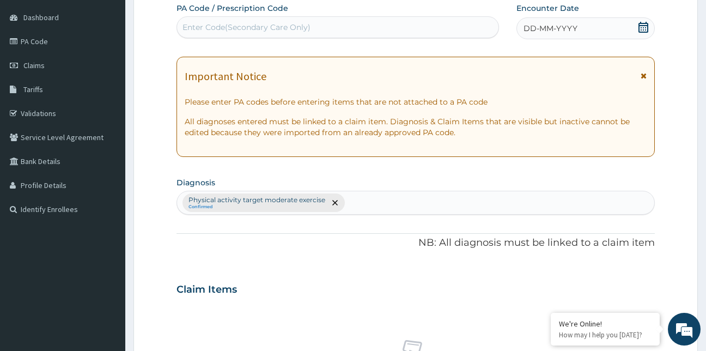
click at [336, 32] on div "Enter Code(Secondary Care Only)" at bounding box center [338, 27] width 322 height 17
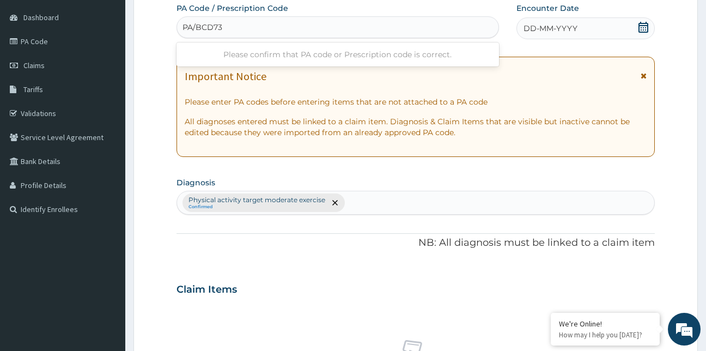
type input "PA/BCD736"
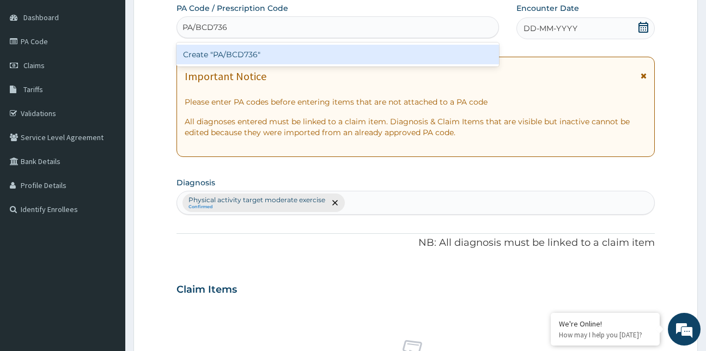
click at [342, 53] on div "Create "PA/BCD736"" at bounding box center [338, 55] width 323 height 20
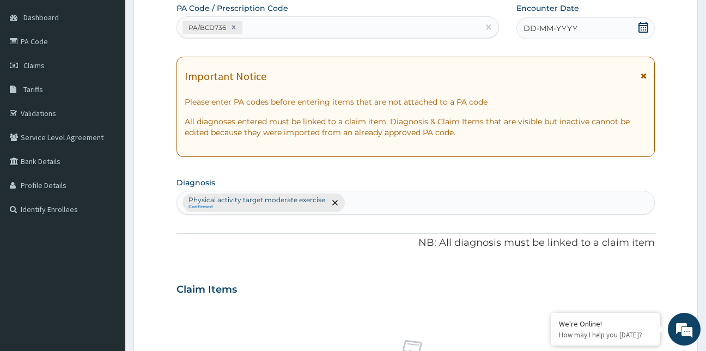
click at [645, 27] on icon at bounding box center [643, 27] width 11 height 11
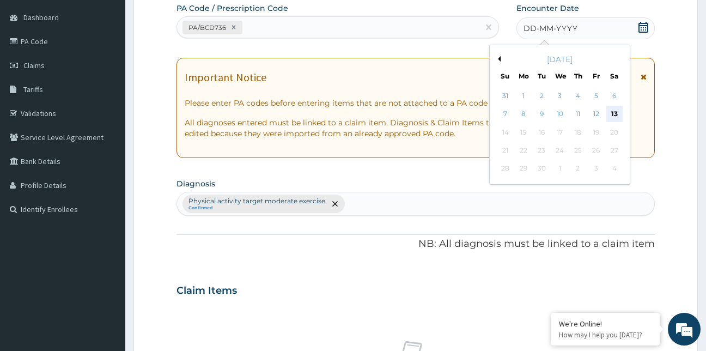
click at [609, 109] on div "13" at bounding box center [614, 114] width 16 height 16
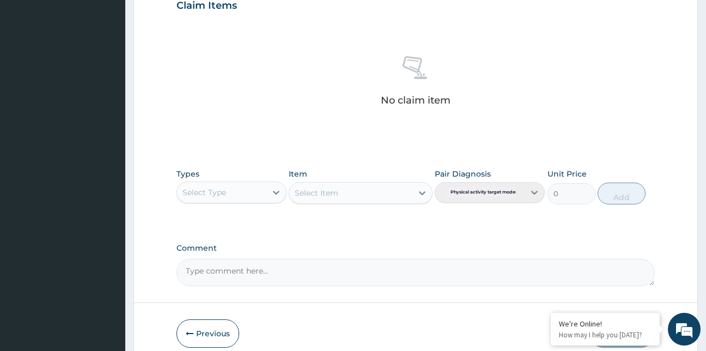
scroll to position [401, 0]
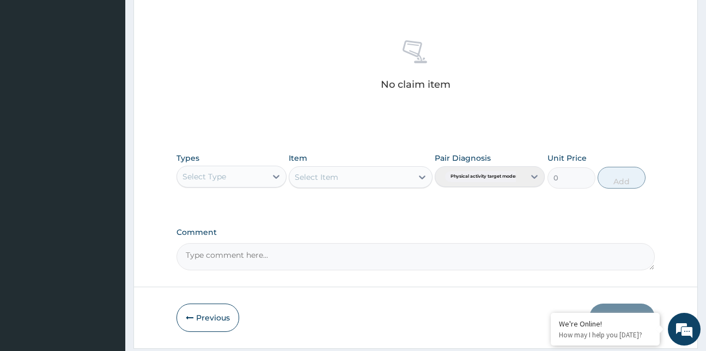
click at [218, 175] on div "Select Type" at bounding box center [205, 176] width 44 height 11
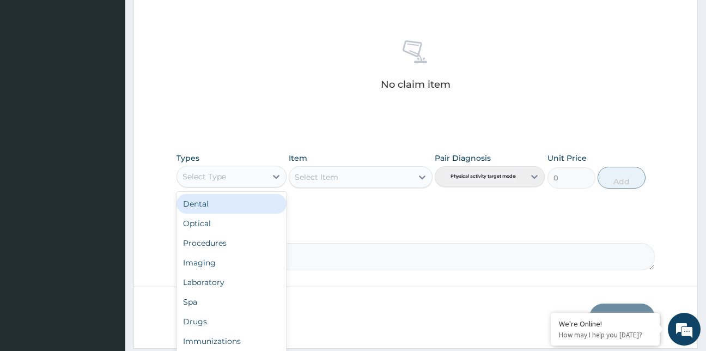
type input "g"
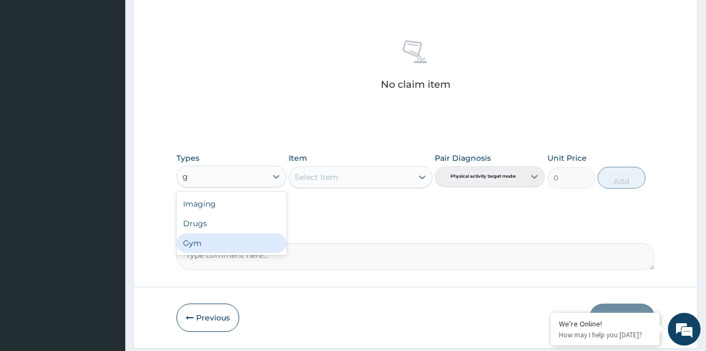
click at [221, 248] on div "Gym" at bounding box center [232, 243] width 110 height 20
click at [341, 180] on div "Select Item" at bounding box center [361, 177] width 144 height 22
click at [341, 180] on div "Select Item" at bounding box center [350, 176] width 123 height 17
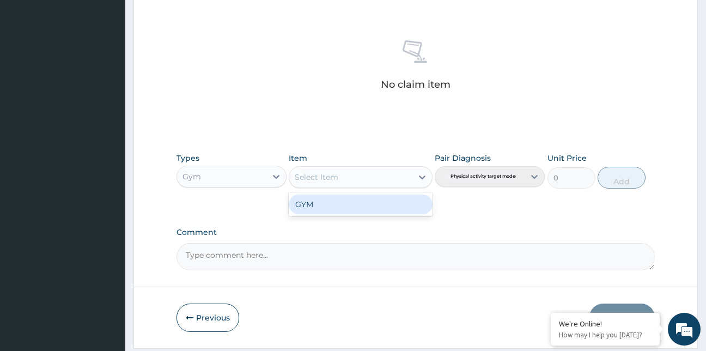
click at [351, 206] on div "GYM" at bounding box center [361, 204] width 144 height 20
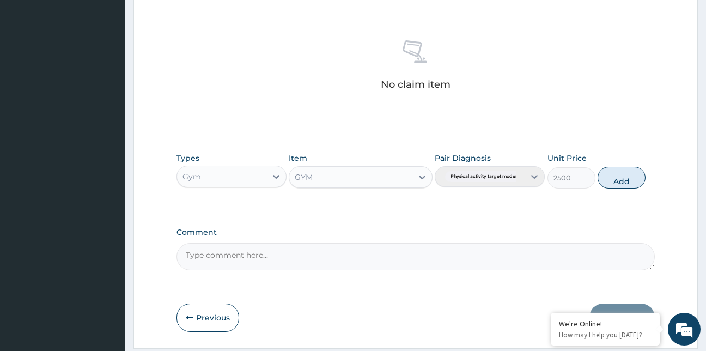
click at [614, 182] on button "Add" at bounding box center [622, 178] width 48 height 22
type input "0"
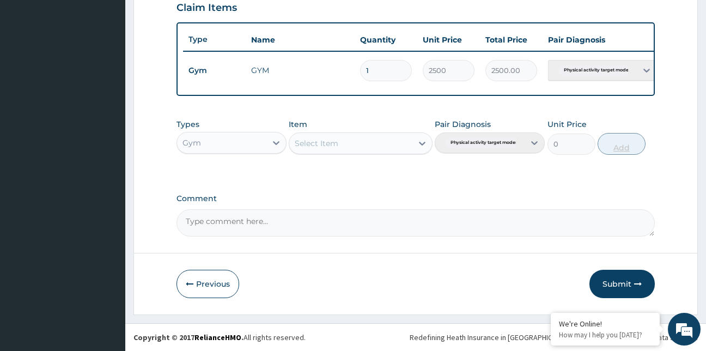
scroll to position [391, 0]
click at [616, 283] on button "Submit" at bounding box center [621, 284] width 65 height 28
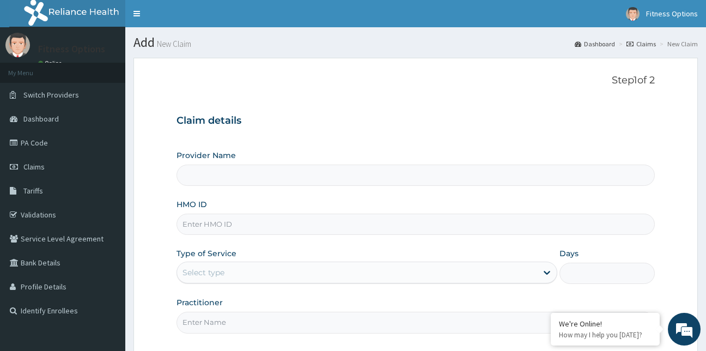
drag, startPoint x: 0, startPoint y: 0, endPoint x: 222, endPoint y: 229, distance: 319.0
click at [222, 229] on input "HMO ID" at bounding box center [416, 224] width 479 height 21
type input "ped/"
type input "Fitness Options Ltd- Surulere"
type input "1"
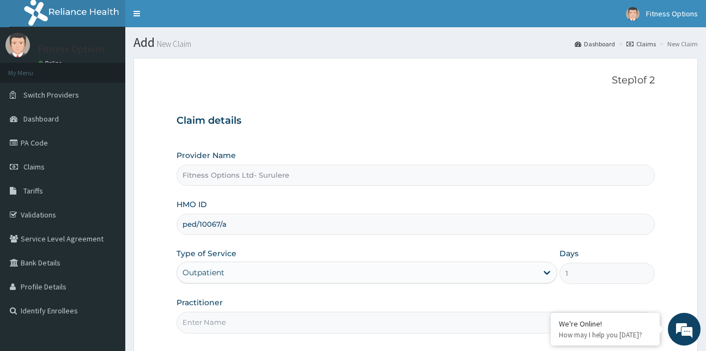
type input "ped/10067/a"
click at [217, 327] on input "Practitioner" at bounding box center [416, 322] width 479 height 21
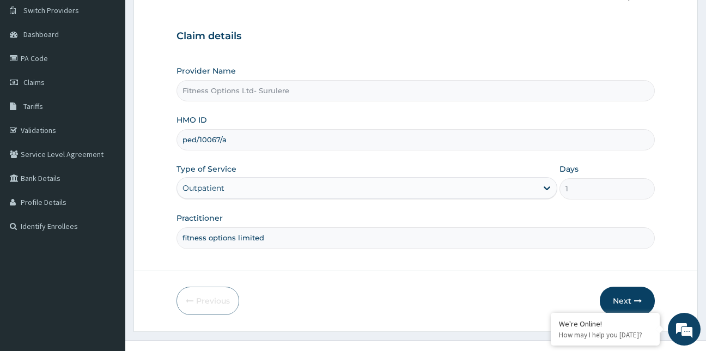
scroll to position [101, 0]
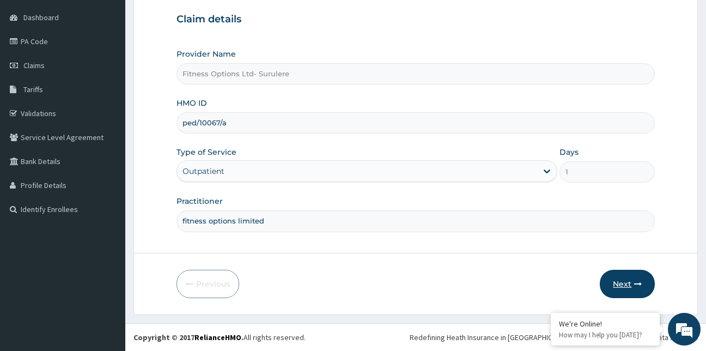
type input "fitness options limited"
click at [623, 282] on button "Next" at bounding box center [627, 284] width 55 height 28
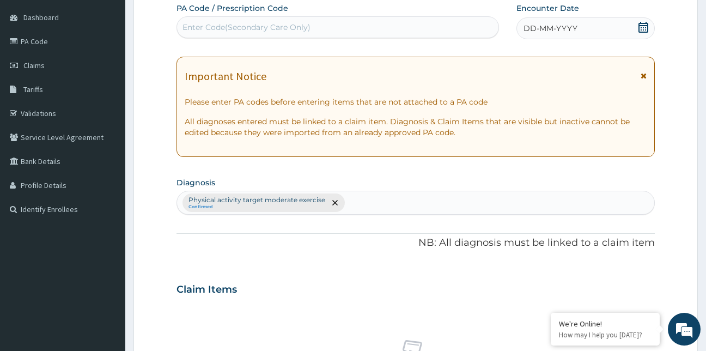
click at [250, 26] on div "Enter Code(Secondary Care Only)" at bounding box center [247, 27] width 128 height 11
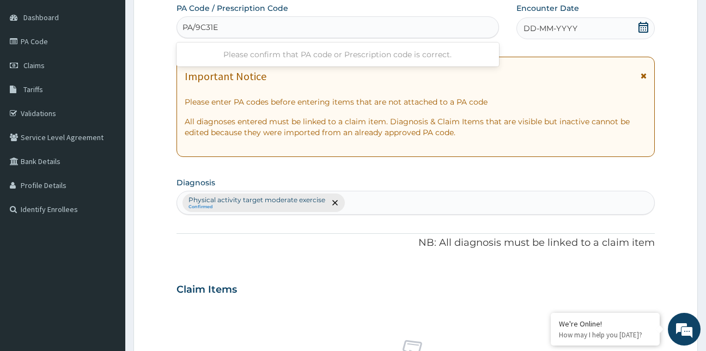
type input "PA/9C31EB"
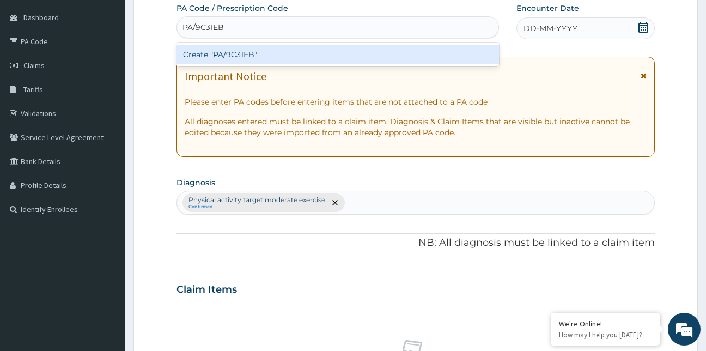
click at [251, 52] on div "Create "PA/9C31EB"" at bounding box center [338, 55] width 323 height 20
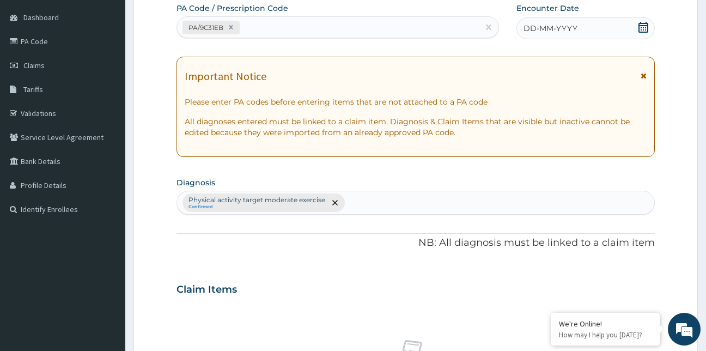
click at [641, 28] on icon at bounding box center [644, 27] width 10 height 11
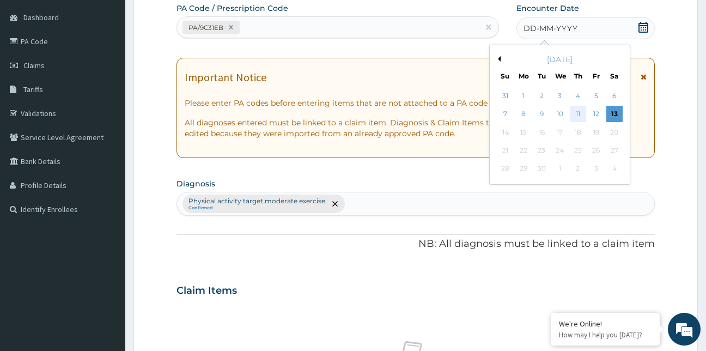
click at [579, 118] on div "11" at bounding box center [578, 114] width 16 height 16
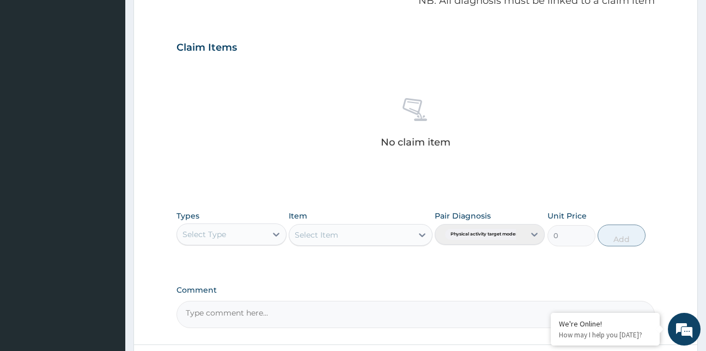
scroll to position [435, 0]
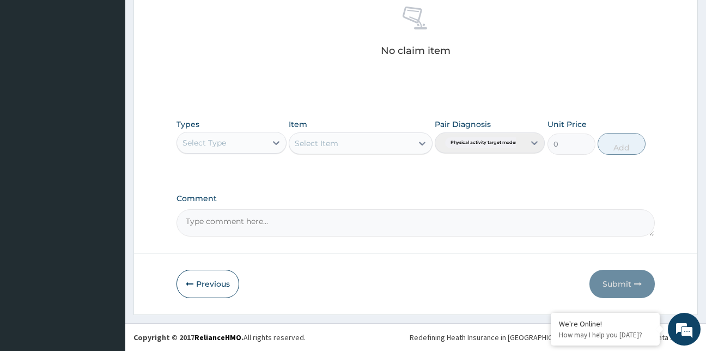
click at [229, 140] on div "Select Type" at bounding box center [221, 142] width 89 height 17
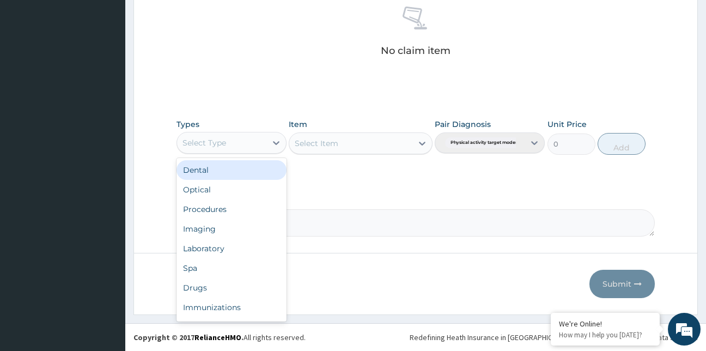
type input "g"
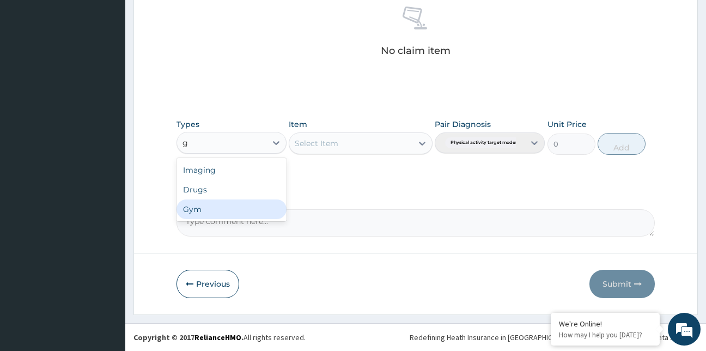
click at [218, 206] on div "Gym" at bounding box center [232, 209] width 110 height 20
click at [388, 138] on div "Select Item" at bounding box center [361, 143] width 144 height 22
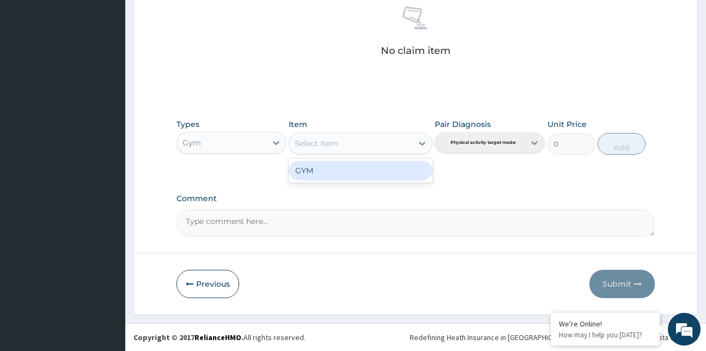
click at [388, 138] on div "Select Item" at bounding box center [350, 143] width 123 height 17
click at [392, 168] on div "GYM" at bounding box center [361, 171] width 144 height 20
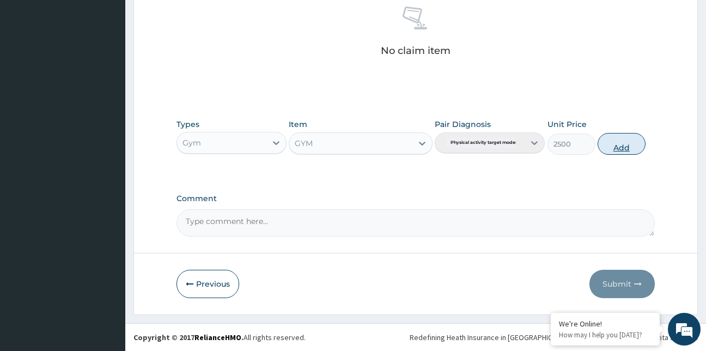
click at [626, 145] on button "Add" at bounding box center [622, 144] width 48 height 22
type input "0"
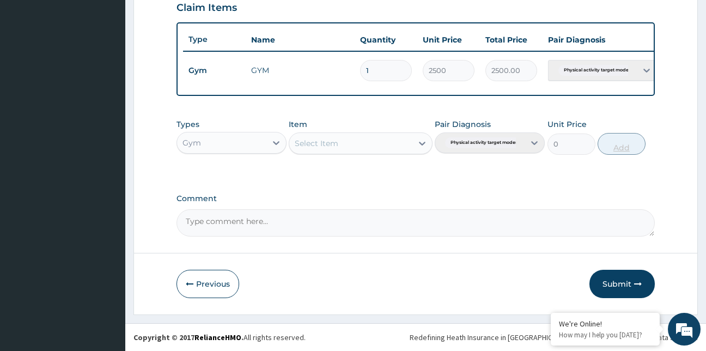
scroll to position [391, 0]
click at [621, 292] on button "Submit" at bounding box center [621, 284] width 65 height 28
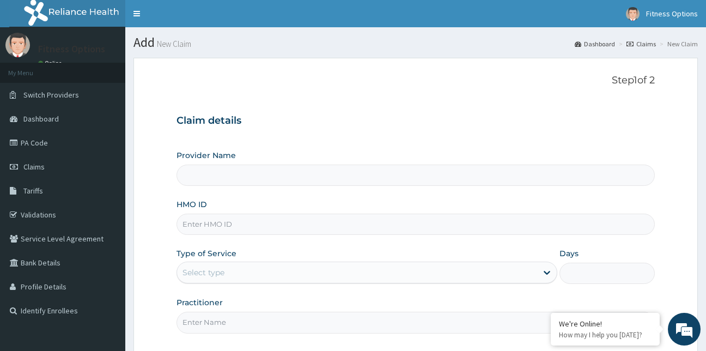
click at [208, 222] on input "HMO ID" at bounding box center [416, 224] width 479 height 21
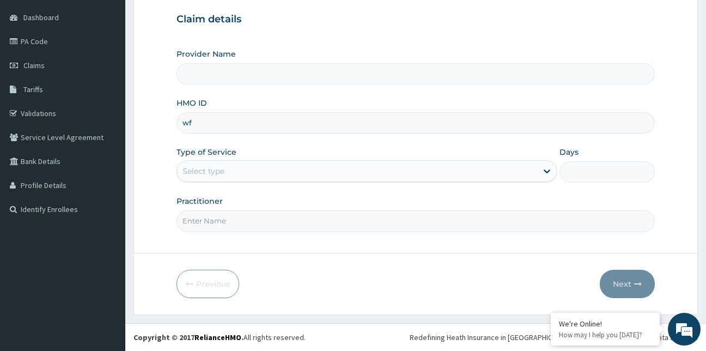
type input "wfe"
type input "Fitness Options Ltd- Surulere"
type input "1"
type input "wfe/10010/b"
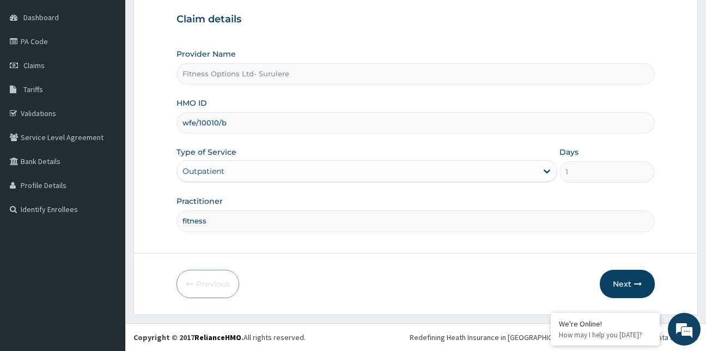
scroll to position [0, 0]
type input "fitness options limited"
click at [619, 277] on button "Next" at bounding box center [627, 284] width 55 height 28
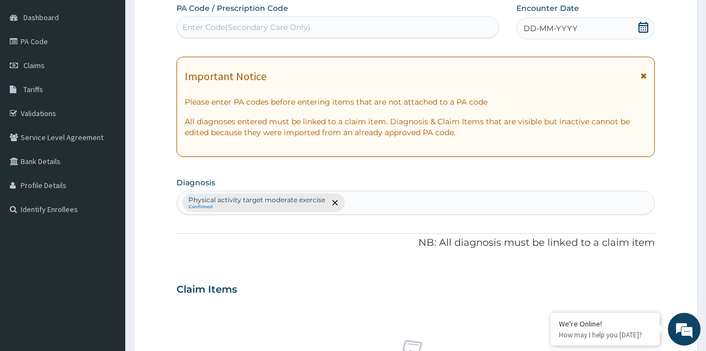
click at [292, 28] on div "Enter Code(Secondary Care Only)" at bounding box center [247, 27] width 128 height 11
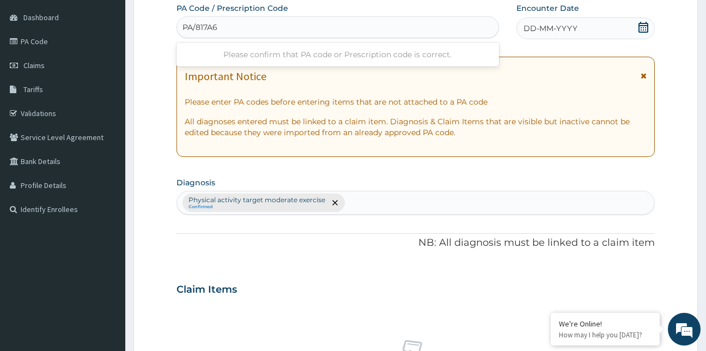
type input "PA/817A65"
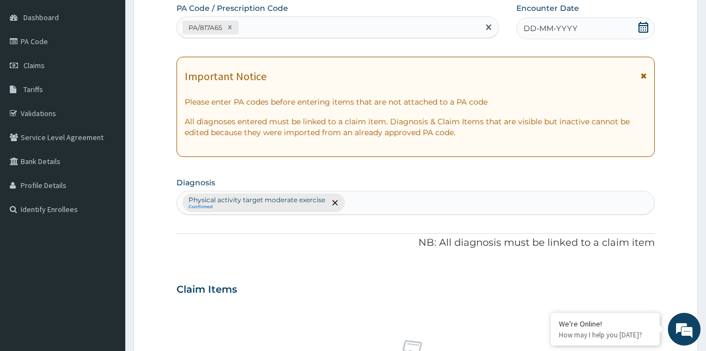
click at [646, 24] on icon at bounding box center [643, 27] width 11 height 11
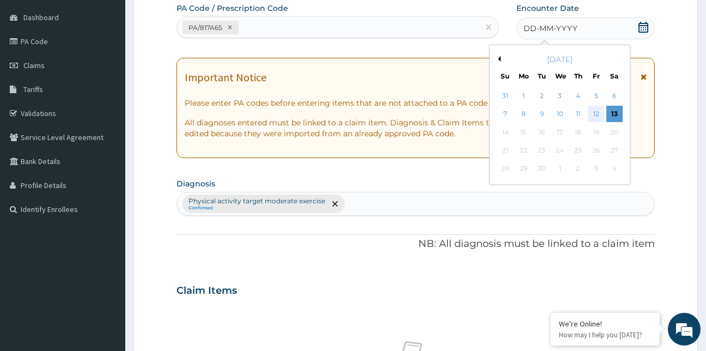
click at [593, 113] on div "12" at bounding box center [596, 114] width 16 height 16
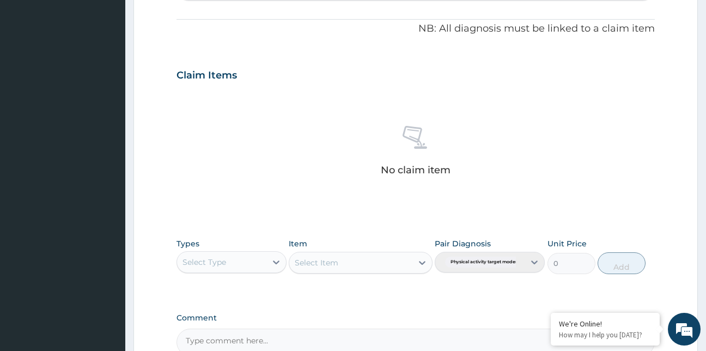
scroll to position [435, 0]
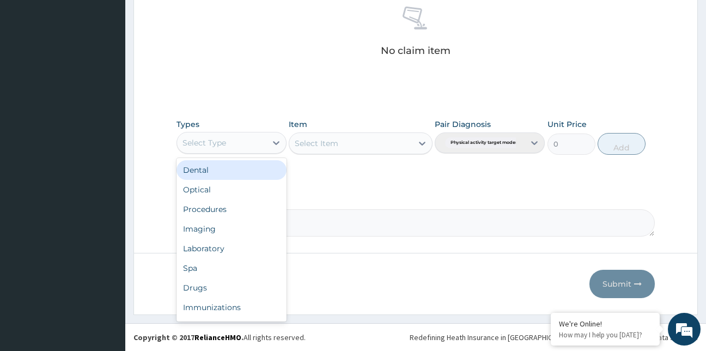
click at [227, 145] on div "Select Type" at bounding box center [221, 142] width 89 height 17
type input "g"
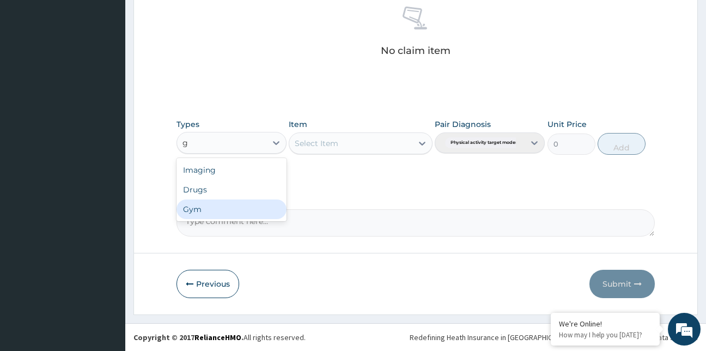
click at [204, 208] on div "Gym" at bounding box center [232, 209] width 110 height 20
click at [359, 146] on div "Select Item" at bounding box center [361, 143] width 144 height 22
click at [359, 146] on div "Select Item" at bounding box center [350, 143] width 123 height 17
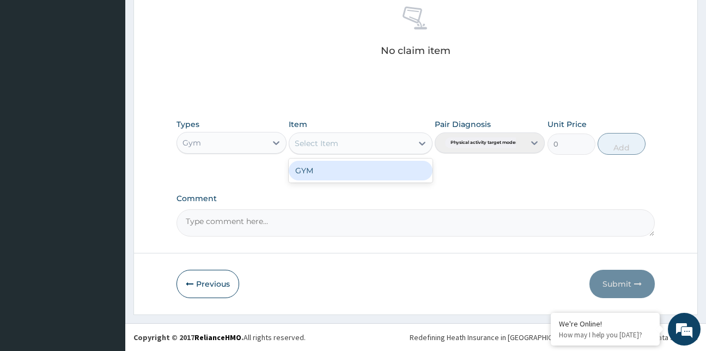
click at [364, 173] on div "GYM" at bounding box center [361, 171] width 144 height 20
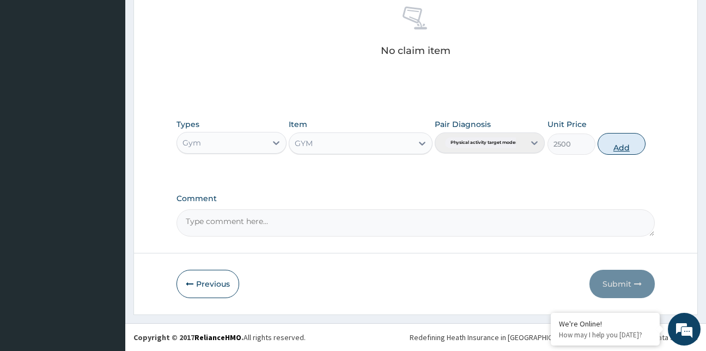
click at [616, 145] on button "Add" at bounding box center [622, 144] width 48 height 22
type input "0"
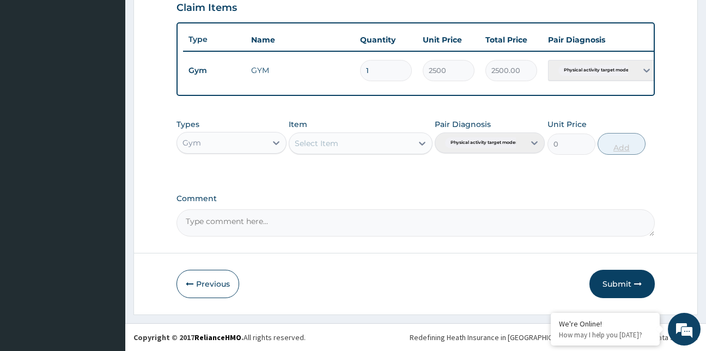
scroll to position [391, 0]
click at [609, 285] on button "Submit" at bounding box center [621, 284] width 65 height 28
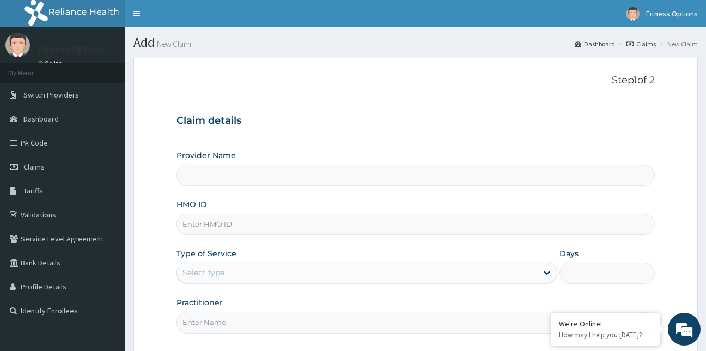
scroll to position [101, 0]
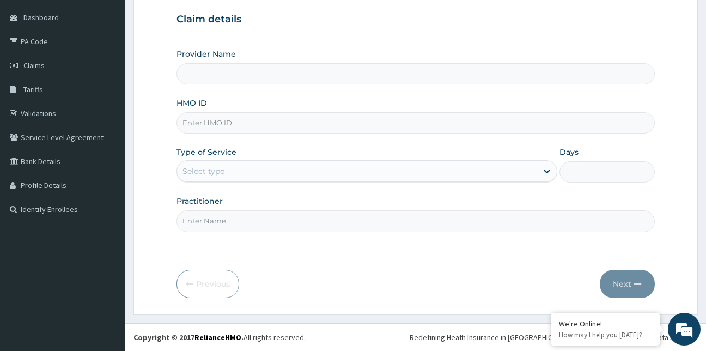
click at [213, 220] on input "Practitioner" at bounding box center [416, 220] width 479 height 21
type input "Fitness Options Ltd- Surulere"
type input "1"
click at [231, 125] on input "HMO ID" at bounding box center [416, 122] width 479 height 21
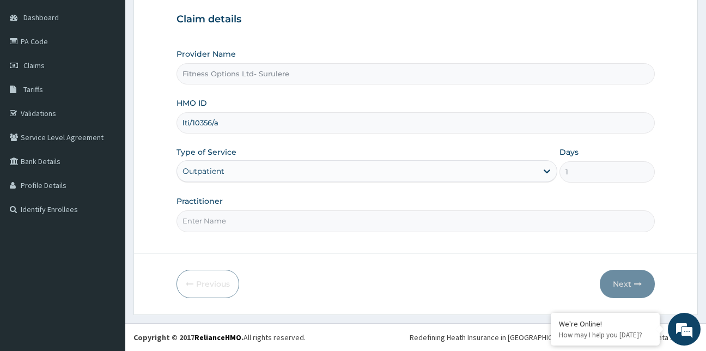
type input "lti/10356/a"
type input "fitness options limited"
click at [614, 279] on button "Next" at bounding box center [627, 284] width 55 height 28
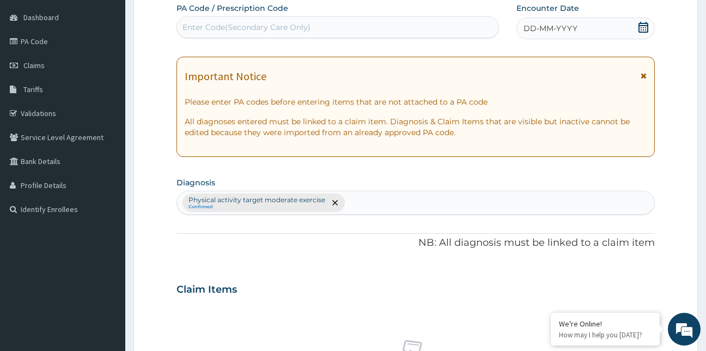
click at [243, 21] on div "Enter Code(Secondary Care Only)" at bounding box center [338, 27] width 322 height 17
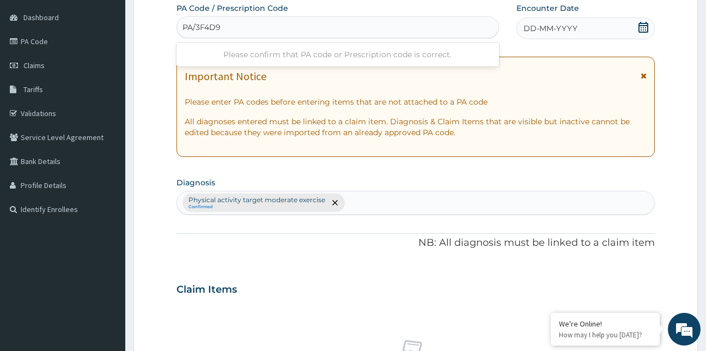
type input "PA/3F4D93"
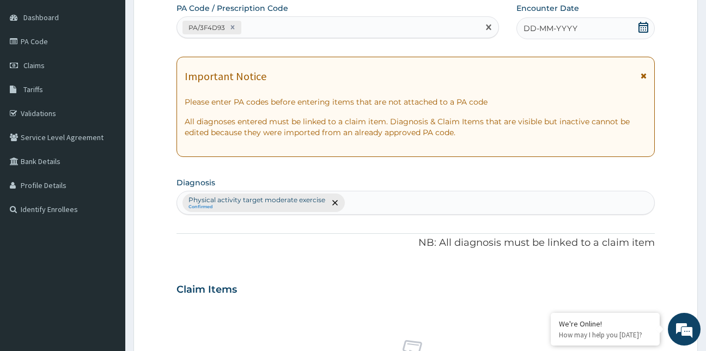
click at [644, 29] on icon at bounding box center [643, 27] width 11 height 11
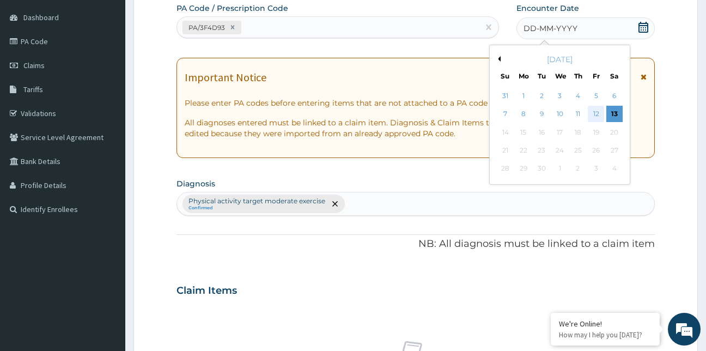
click at [594, 114] on div "12" at bounding box center [596, 114] width 16 height 16
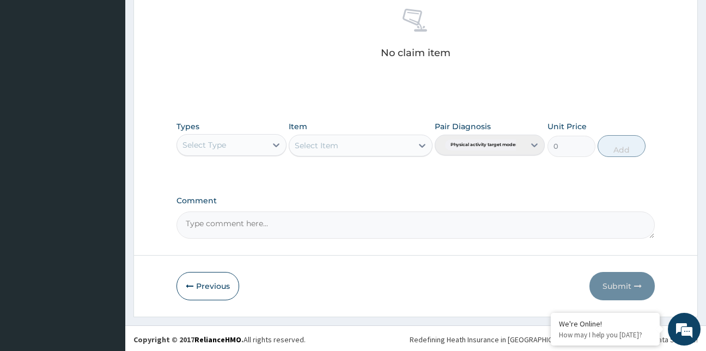
scroll to position [435, 0]
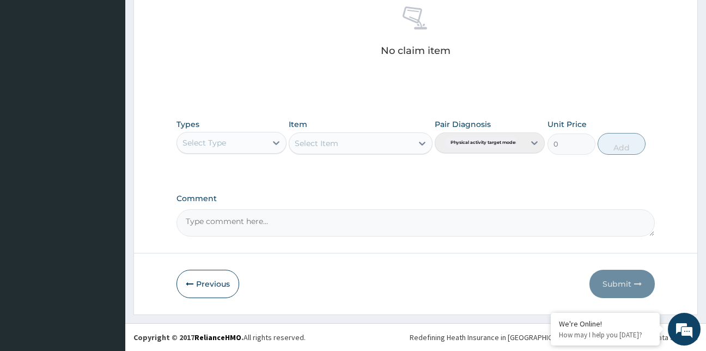
click at [227, 143] on div "Select Type" at bounding box center [221, 142] width 89 height 17
type input "g"
click at [207, 210] on div "Gym" at bounding box center [232, 209] width 110 height 20
click at [351, 144] on div "Select Item" at bounding box center [361, 143] width 144 height 22
click at [351, 144] on div "Select Item" at bounding box center [350, 143] width 123 height 17
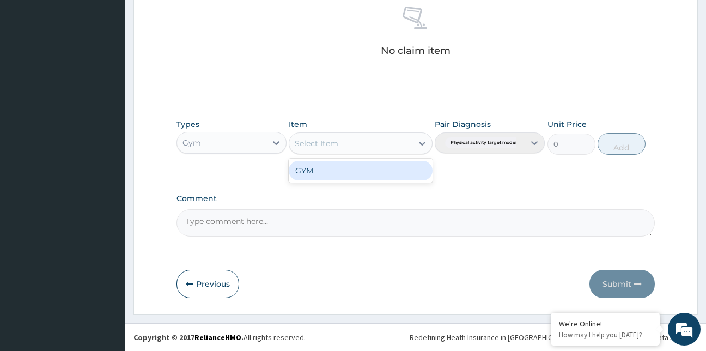
click at [358, 163] on div "GYM" at bounding box center [361, 171] width 144 height 20
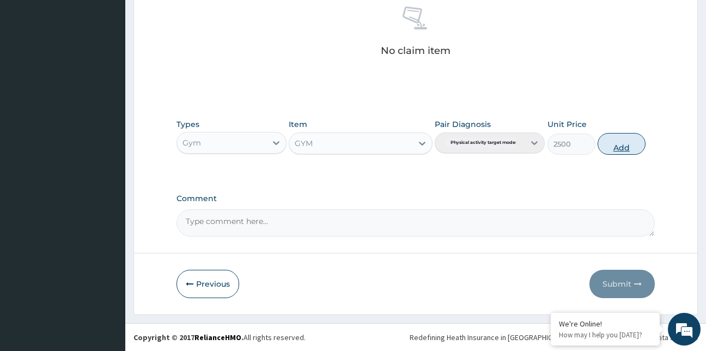
click at [622, 145] on button "Add" at bounding box center [622, 144] width 48 height 22
type input "0"
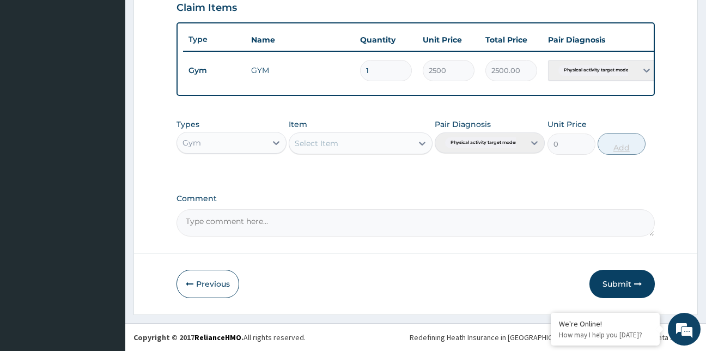
scroll to position [391, 0]
click at [618, 285] on button "Submit" at bounding box center [621, 284] width 65 height 28
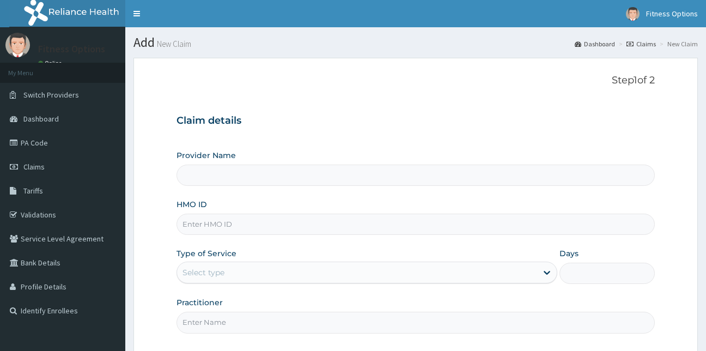
click at [214, 220] on input "HMO ID" at bounding box center [416, 224] width 479 height 21
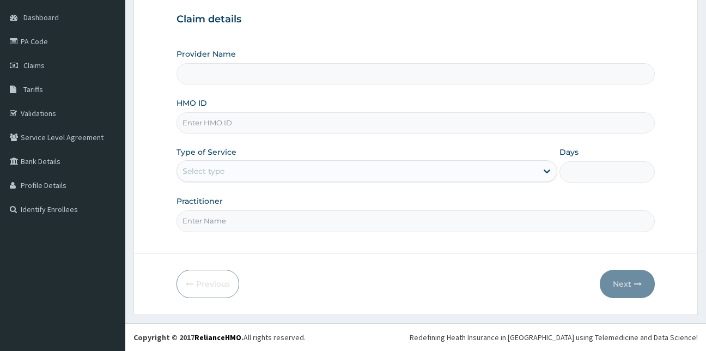
type input "a"
type input "Fitness Options Ltd- Surulere"
type input "1"
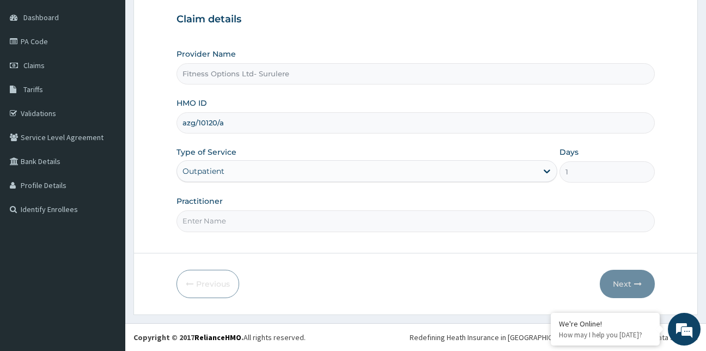
type input "azg/10120/a"
type input "fitness options limited"
click at [617, 283] on button "Next" at bounding box center [627, 284] width 55 height 28
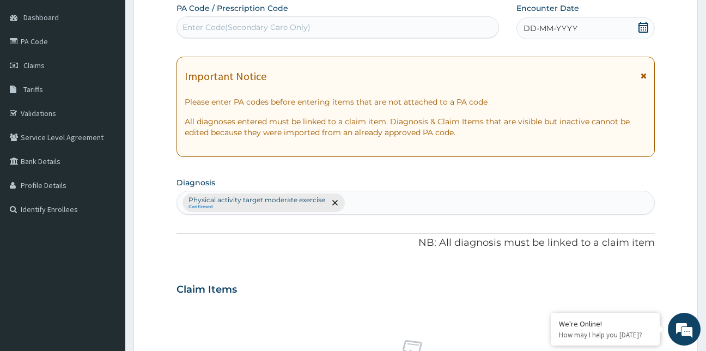
click at [347, 21] on div "Enter Code(Secondary Care Only)" at bounding box center [338, 27] width 322 height 17
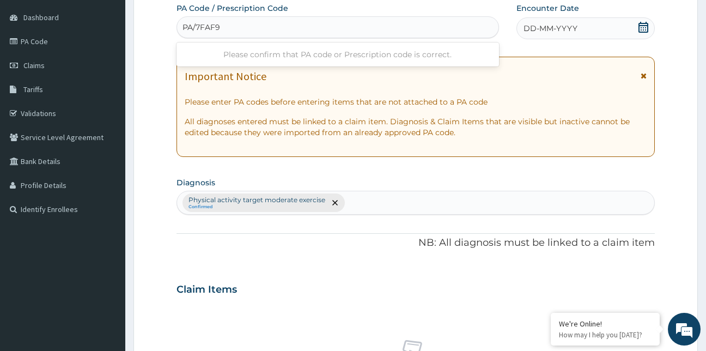
type input "PA/7FAF95"
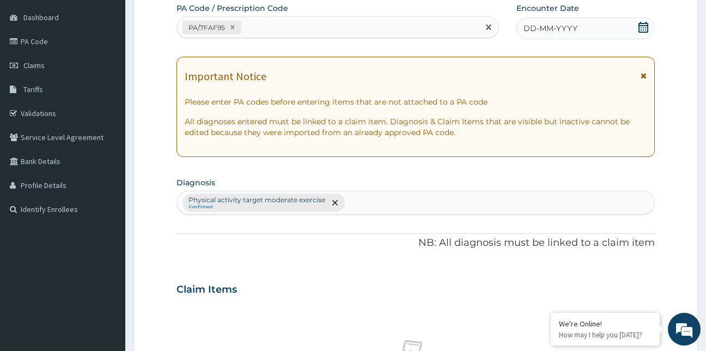
click at [643, 23] on icon at bounding box center [644, 27] width 10 height 11
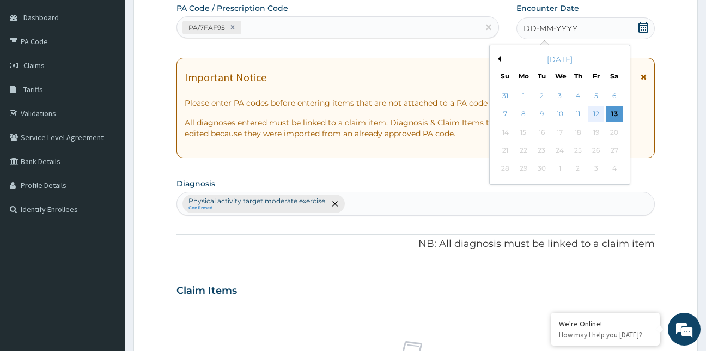
click at [596, 114] on div "12" at bounding box center [596, 114] width 16 height 16
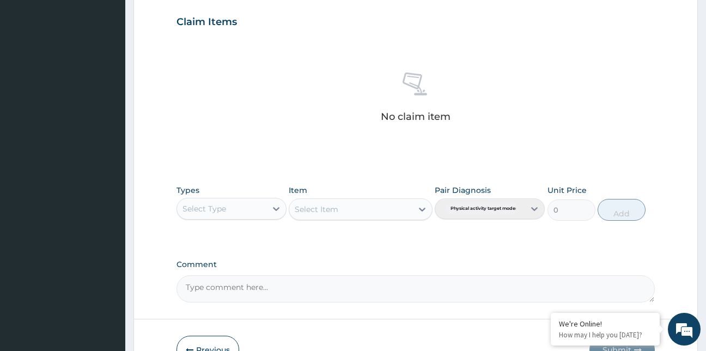
scroll to position [424, 0]
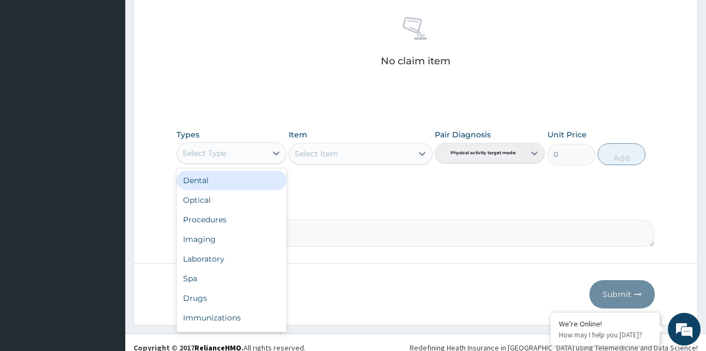
click at [252, 154] on div "Select Type" at bounding box center [221, 152] width 89 height 17
type input "g"
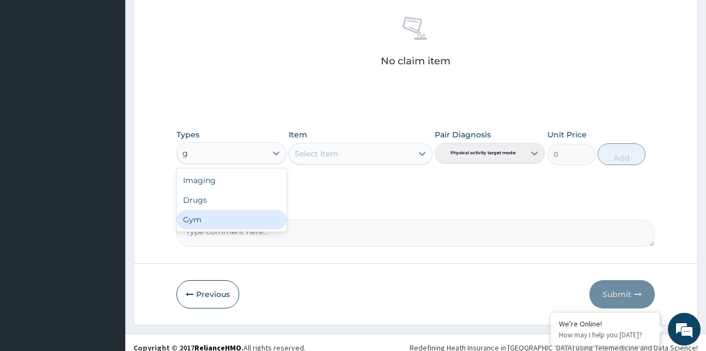
click at [226, 221] on div "Gym" at bounding box center [232, 220] width 110 height 20
click at [369, 152] on div "Select Item" at bounding box center [361, 154] width 144 height 22
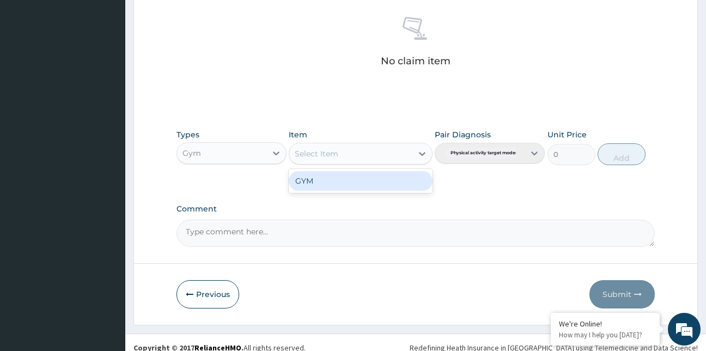
click at [369, 152] on div "Select Item" at bounding box center [350, 153] width 123 height 17
click at [370, 184] on div "GYM" at bounding box center [361, 181] width 144 height 20
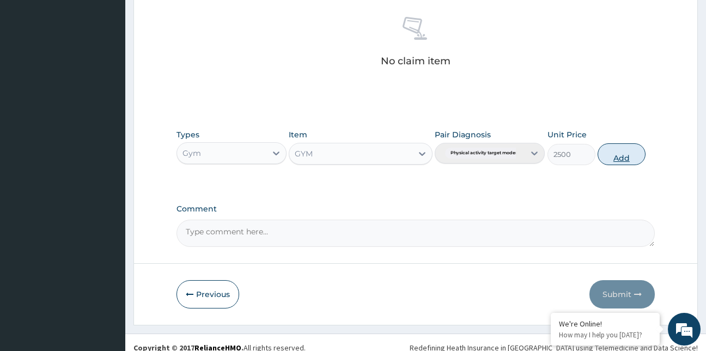
click at [623, 156] on button "Add" at bounding box center [622, 154] width 48 height 22
type input "0"
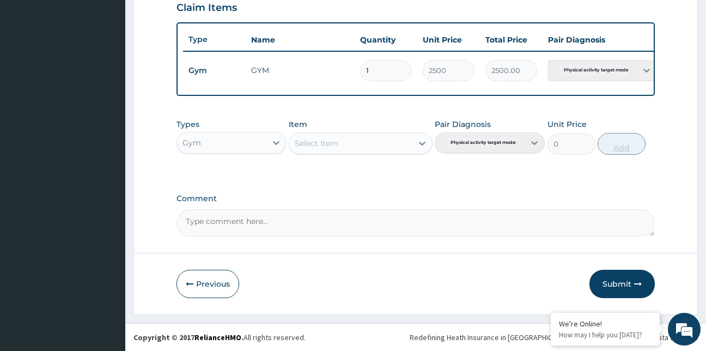
scroll to position [391, 0]
click at [616, 285] on button "Submit" at bounding box center [621, 284] width 65 height 28
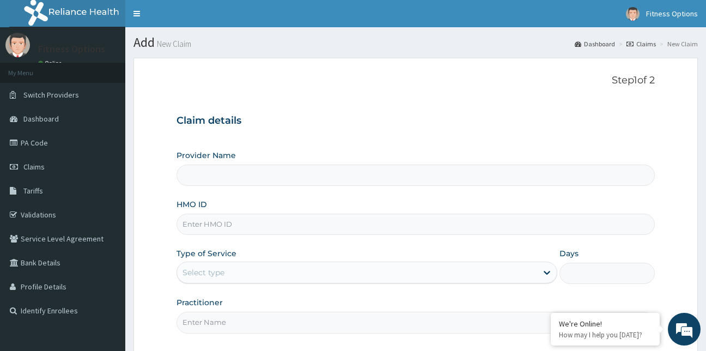
click at [223, 227] on input "HMO ID" at bounding box center [416, 224] width 479 height 21
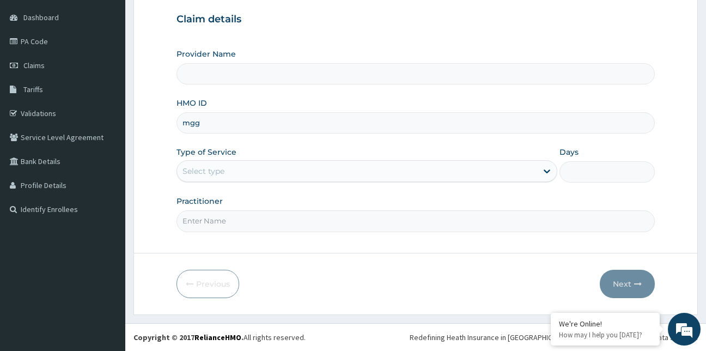
type input "mgg/"
type input "Fitness Options Ltd- Surulere"
type input "1"
type input "mgg/10024/a"
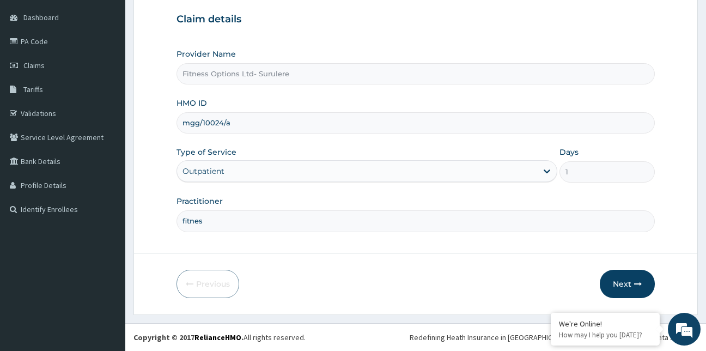
scroll to position [0, 0]
type input "fitness options limited"
click at [611, 287] on button "Next" at bounding box center [627, 284] width 55 height 28
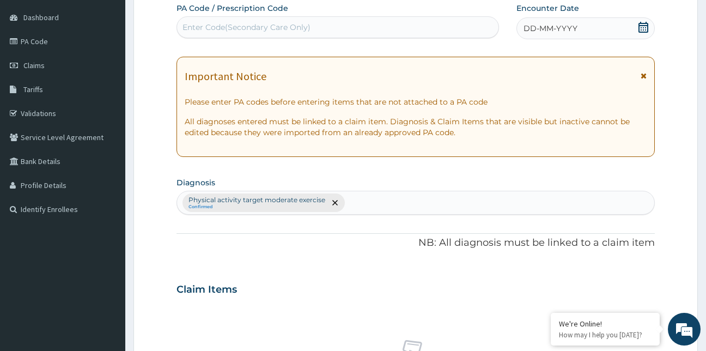
click at [273, 31] on div "Enter Code(Secondary Care Only)" at bounding box center [247, 27] width 128 height 11
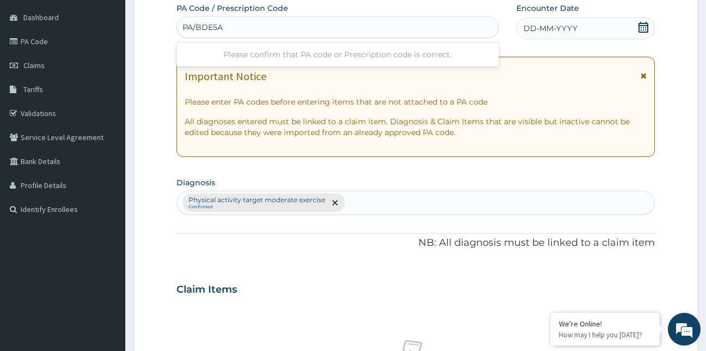
type input "PA/BDE5AD"
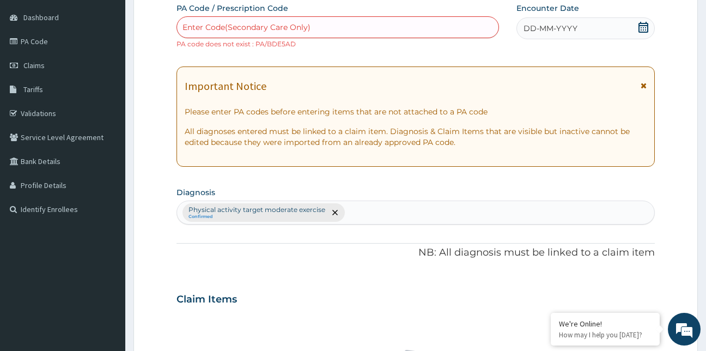
drag, startPoint x: 373, startPoint y: 25, endPoint x: 145, endPoint y: 102, distance: 240.5
click at [145, 102] on form "Step 2 of 2 PA Code / Prescription Code option Create "PA/BDE5AD", selected. Us…" at bounding box center [415, 306] width 564 height 701
click at [29, 70] on span "Claims" at bounding box center [33, 65] width 21 height 10
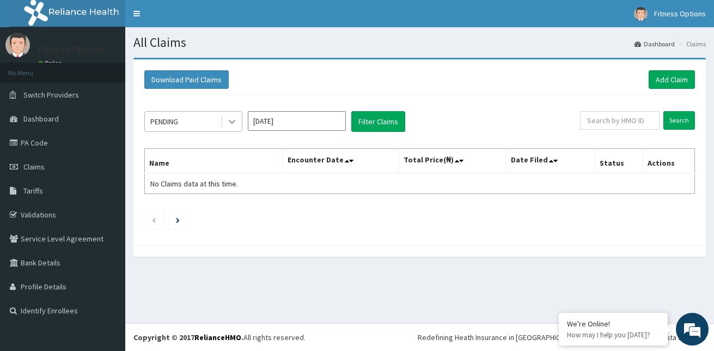
click at [233, 120] on icon at bounding box center [232, 121] width 11 height 11
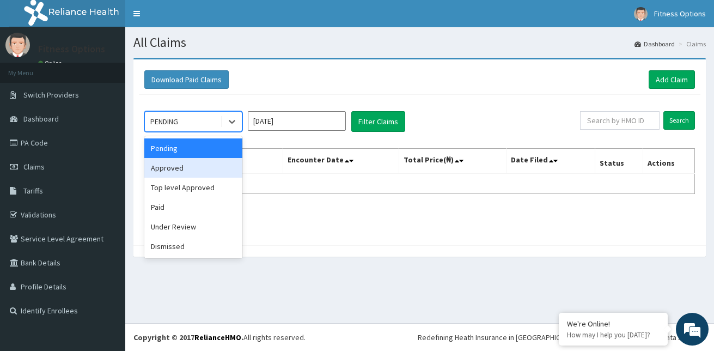
click at [215, 171] on div "Approved" at bounding box center [193, 168] width 98 height 20
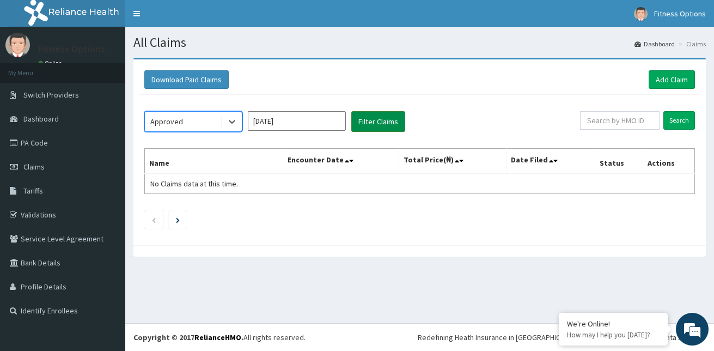
click at [364, 129] on button "Filter Claims" at bounding box center [378, 121] width 54 height 21
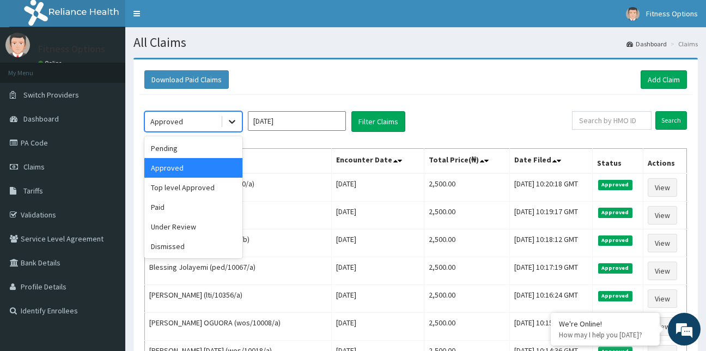
click at [233, 118] on icon at bounding box center [232, 121] width 11 height 11
click at [206, 186] on div "Top level Approved" at bounding box center [193, 188] width 98 height 20
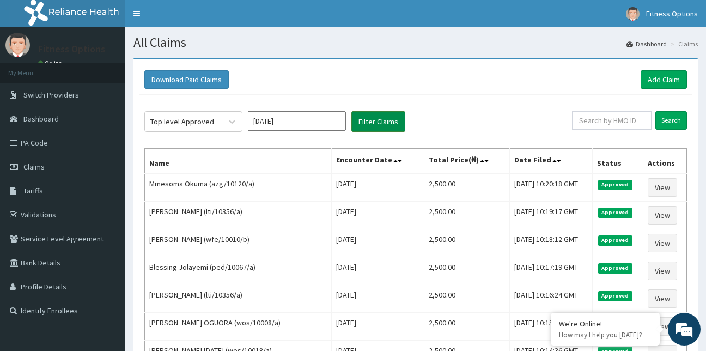
click at [376, 121] on button "Filter Claims" at bounding box center [378, 121] width 54 height 21
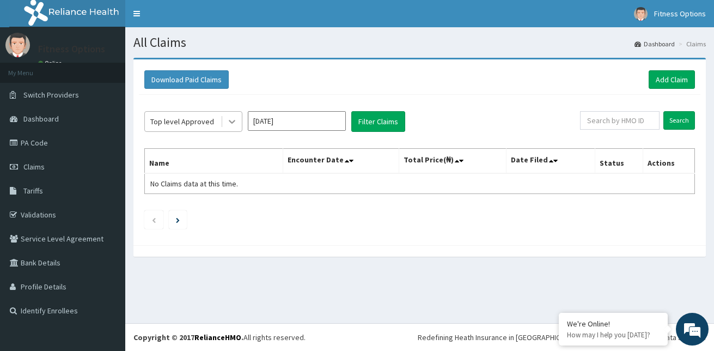
click at [234, 120] on icon at bounding box center [232, 121] width 11 height 11
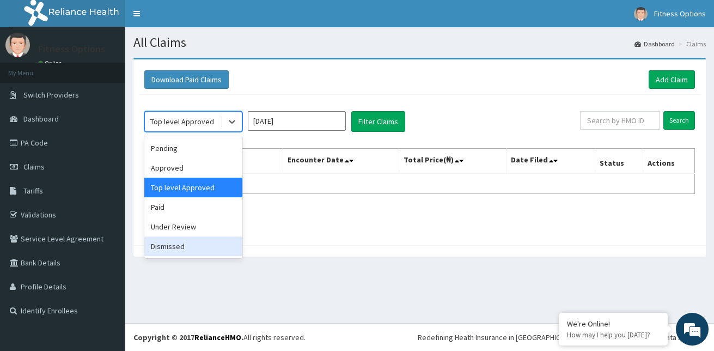
click at [187, 245] on div "Dismissed" at bounding box center [193, 246] width 98 height 20
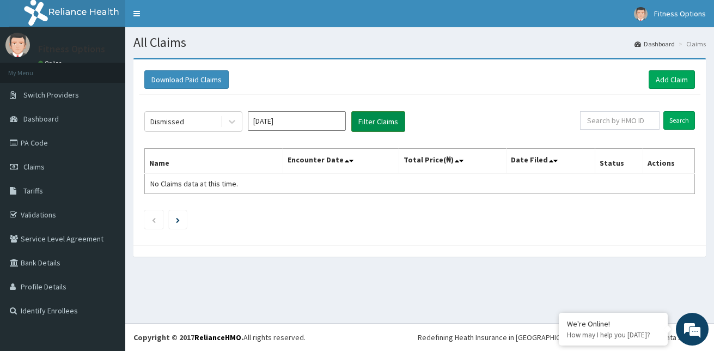
click at [380, 118] on button "Filter Claims" at bounding box center [378, 121] width 54 height 21
